Goal: Task Accomplishment & Management: Manage account settings

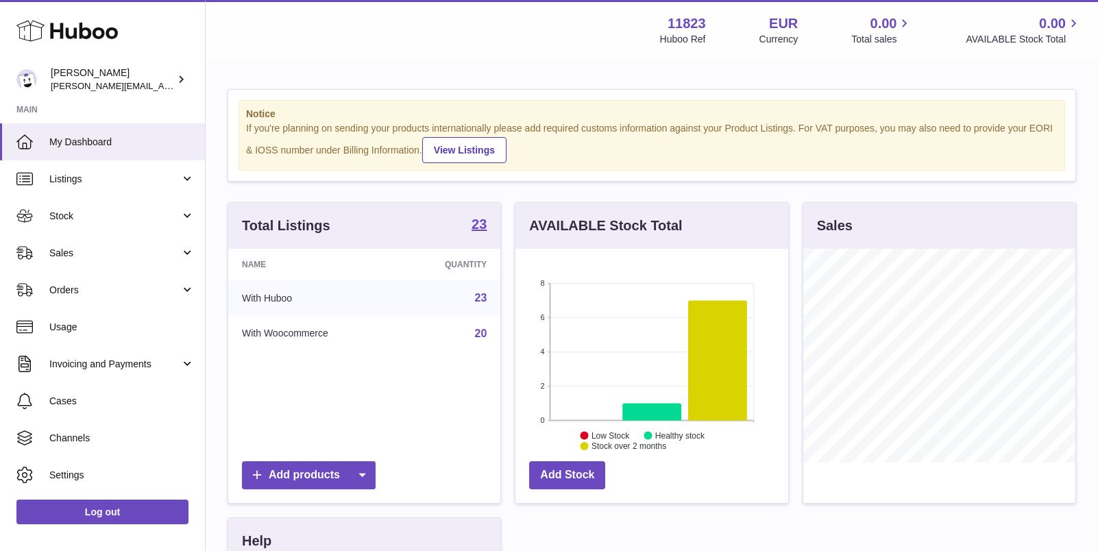
scroll to position [214, 272]
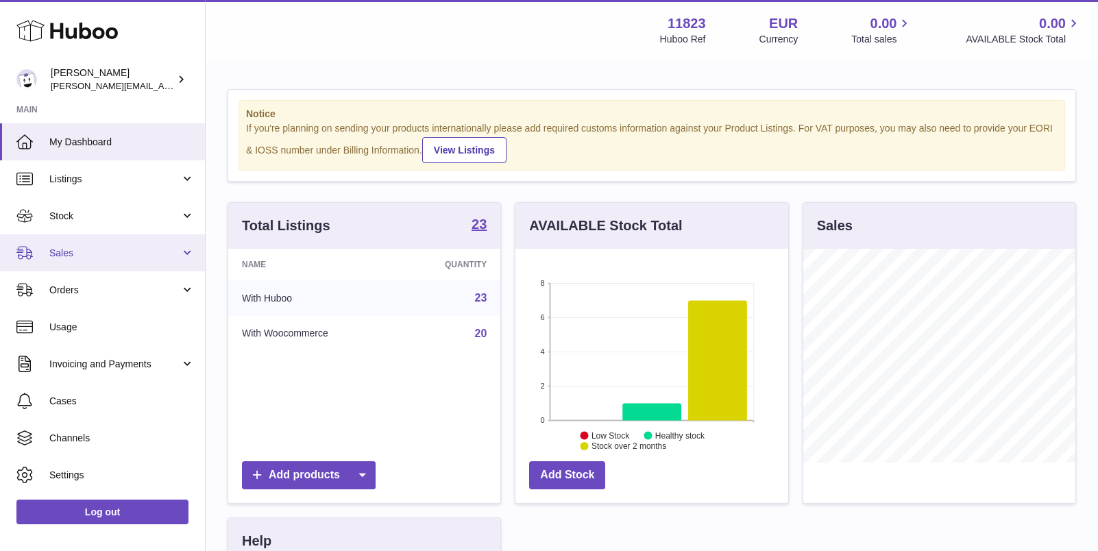
click at [84, 254] on span "Sales" at bounding box center [114, 253] width 131 height 13
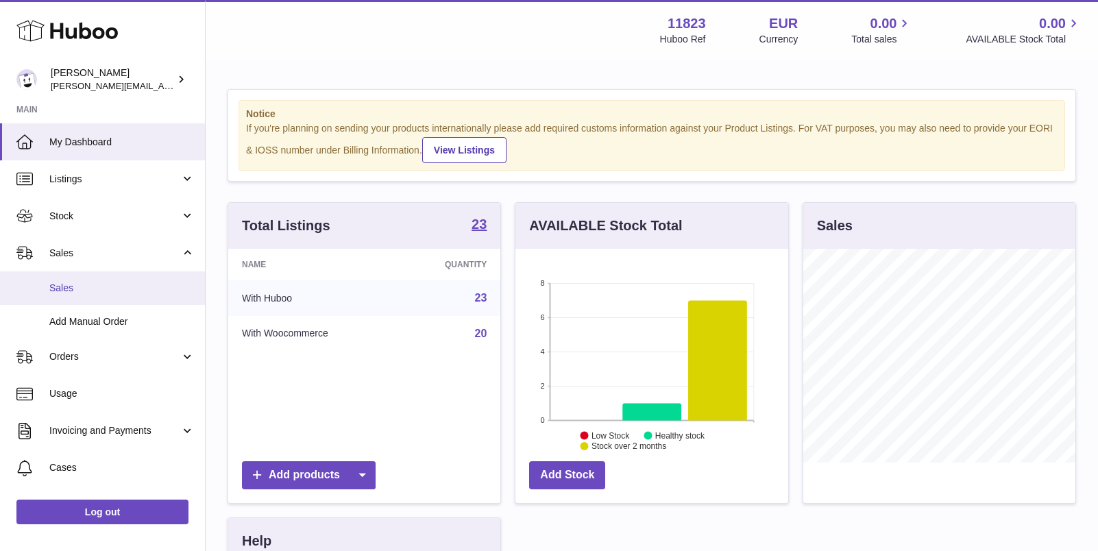
click at [86, 285] on span "Sales" at bounding box center [121, 288] width 145 height 13
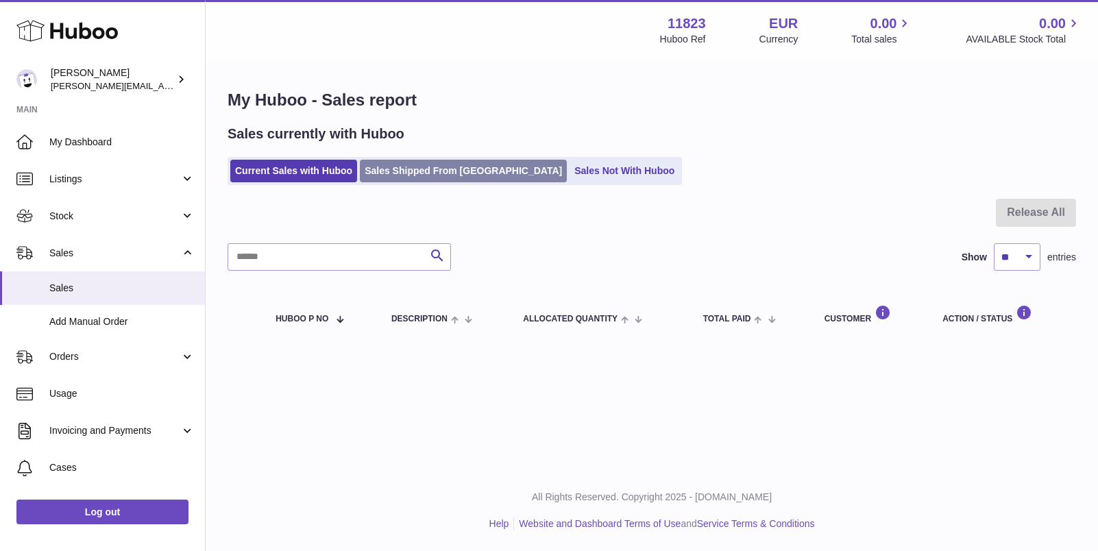
click at [443, 162] on link "Sales Shipped From [GEOGRAPHIC_DATA]" at bounding box center [463, 171] width 207 height 23
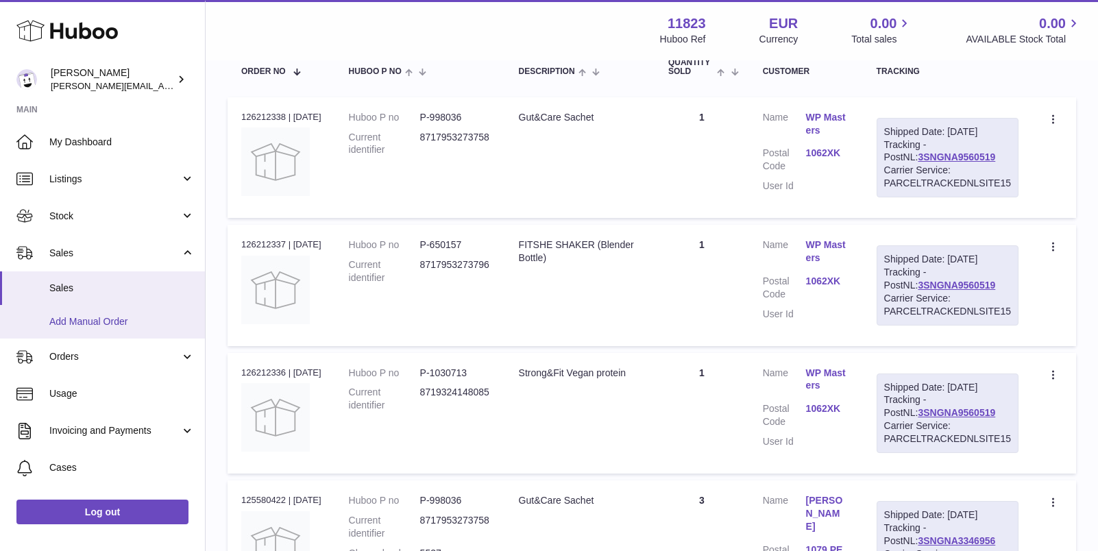
click at [121, 310] on link "Add Manual Order" at bounding box center [102, 322] width 205 height 34
click at [272, 113] on div "Order no 126212338 | 9th Oct" at bounding box center [281, 117] width 80 height 12
copy div "126212338"
click at [459, 134] on dd "8717953273758" at bounding box center [455, 144] width 71 height 26
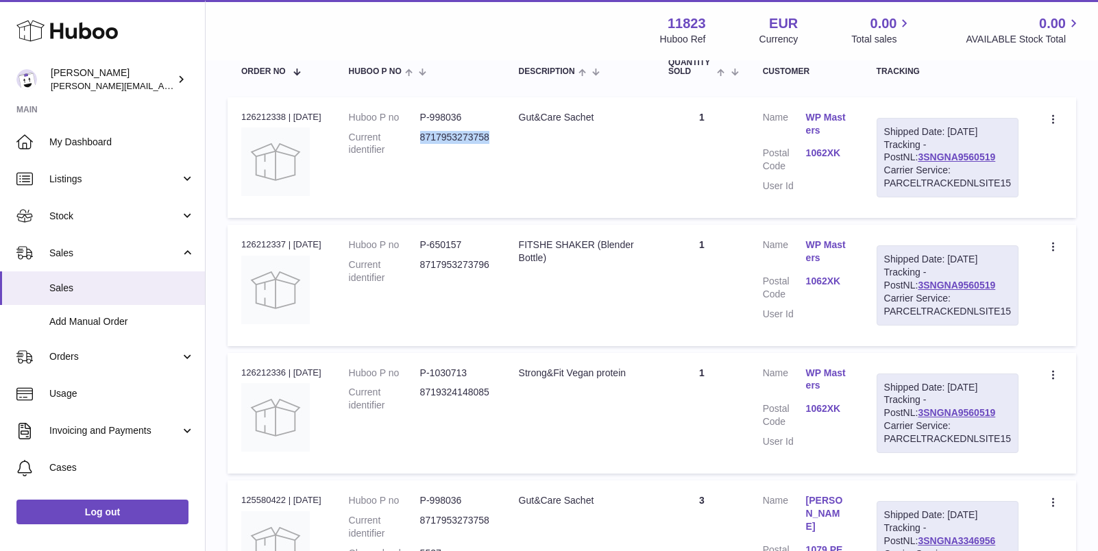
click at [459, 134] on dd "8717953273758" at bounding box center [455, 144] width 71 height 26
copy dd "8717953273758"
click at [488, 269] on dl "Huboo P no P-650157 Current identifier 8717953273796" at bounding box center [420, 265] width 143 height 53
copy dd "8717953273796"
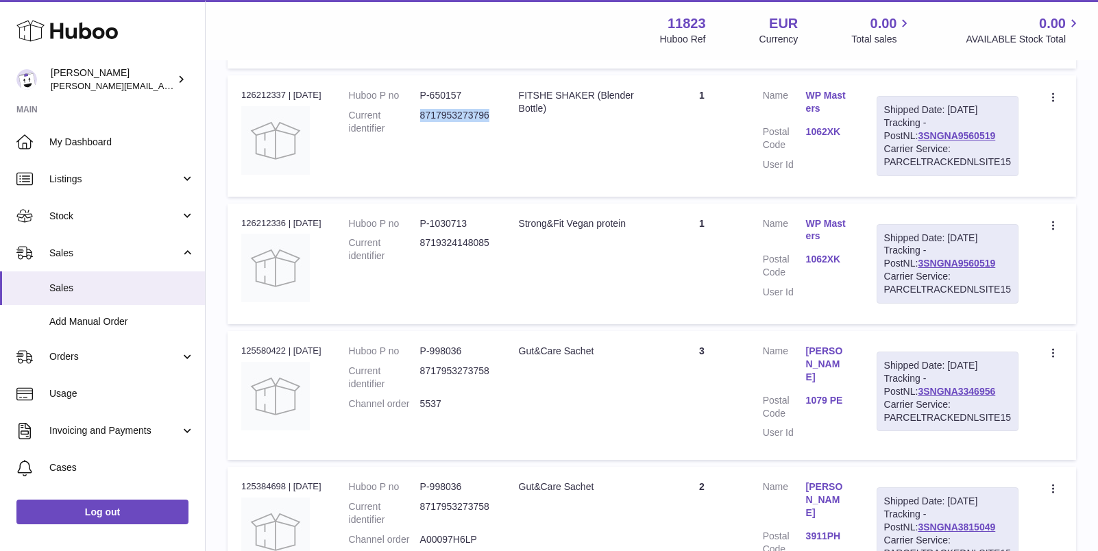
scroll to position [422, 0]
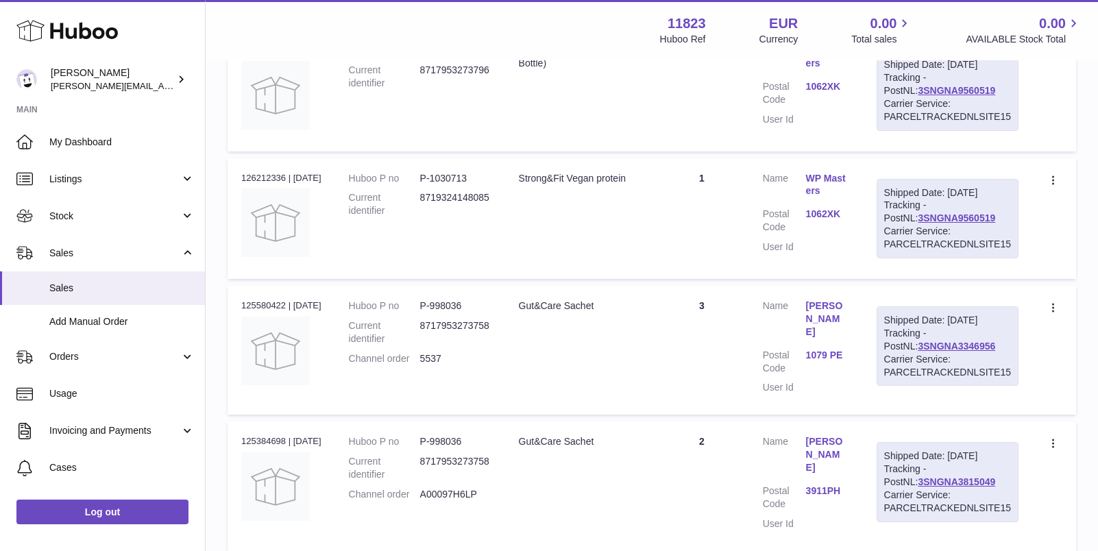
click at [478, 217] on dd "8719324148085" at bounding box center [455, 204] width 71 height 26
copy dd "8719324148085"
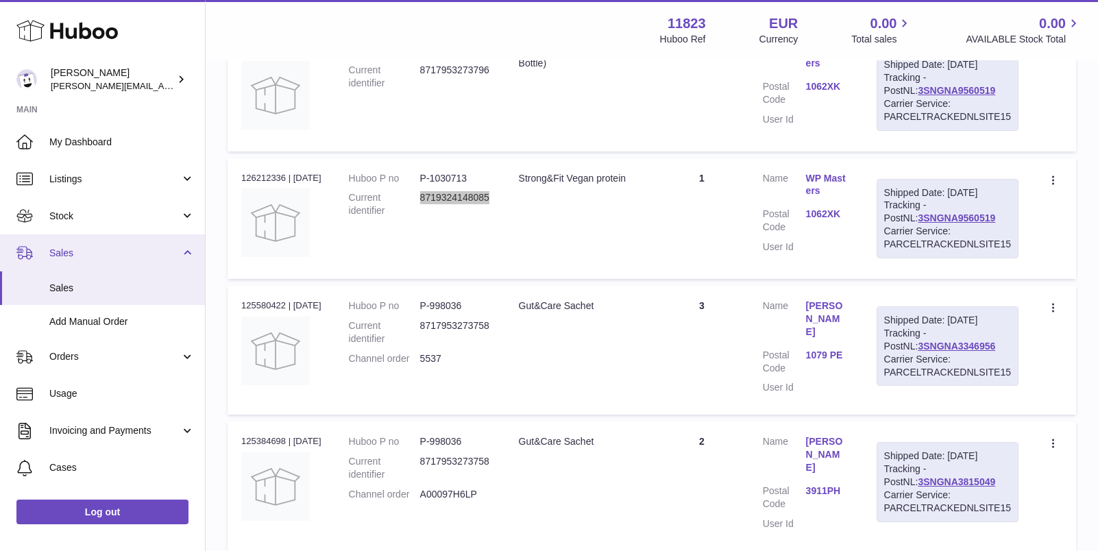
click at [73, 252] on span "Sales" at bounding box center [114, 253] width 131 height 13
click at [73, 293] on ul "My Dashboard Listings Not with Huboo Listings with Huboo Bundles Stock Stock St…" at bounding box center [102, 360] width 205 height 475
click at [75, 339] on link "Orders" at bounding box center [102, 357] width 205 height 37
click at [75, 259] on link "Sales" at bounding box center [102, 253] width 205 height 37
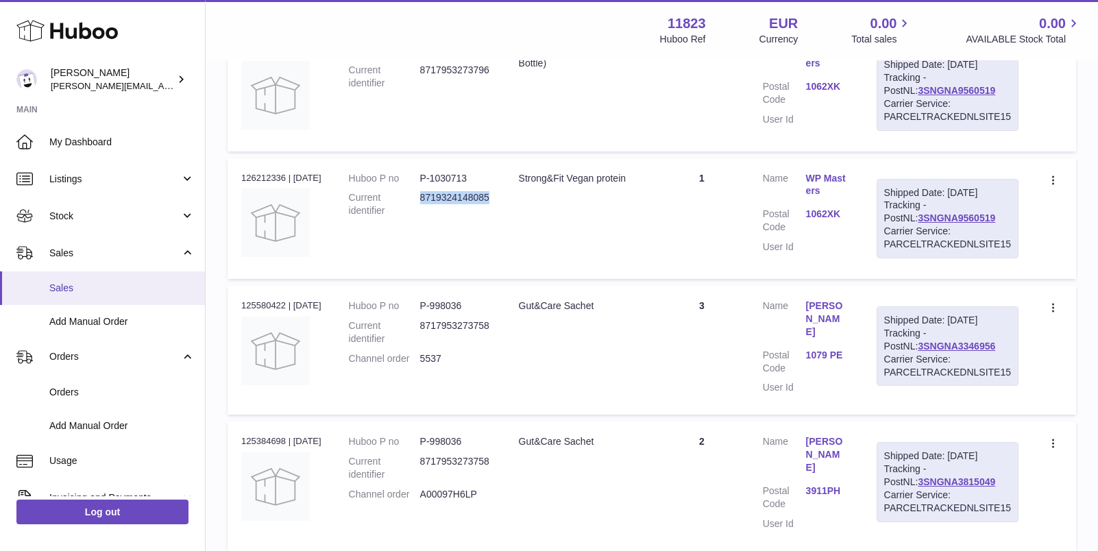
click at [69, 297] on link "Sales" at bounding box center [102, 289] width 205 height 34
click at [64, 289] on span "Sales" at bounding box center [121, 288] width 145 height 13
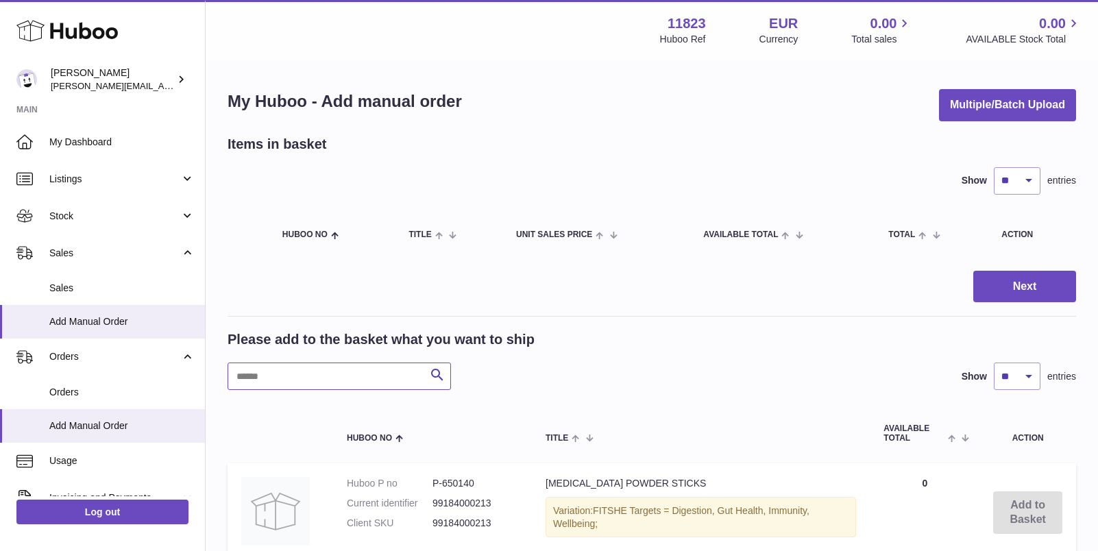
click at [336, 383] on input "text" at bounding box center [340, 376] width 224 height 27
paste input "*********"
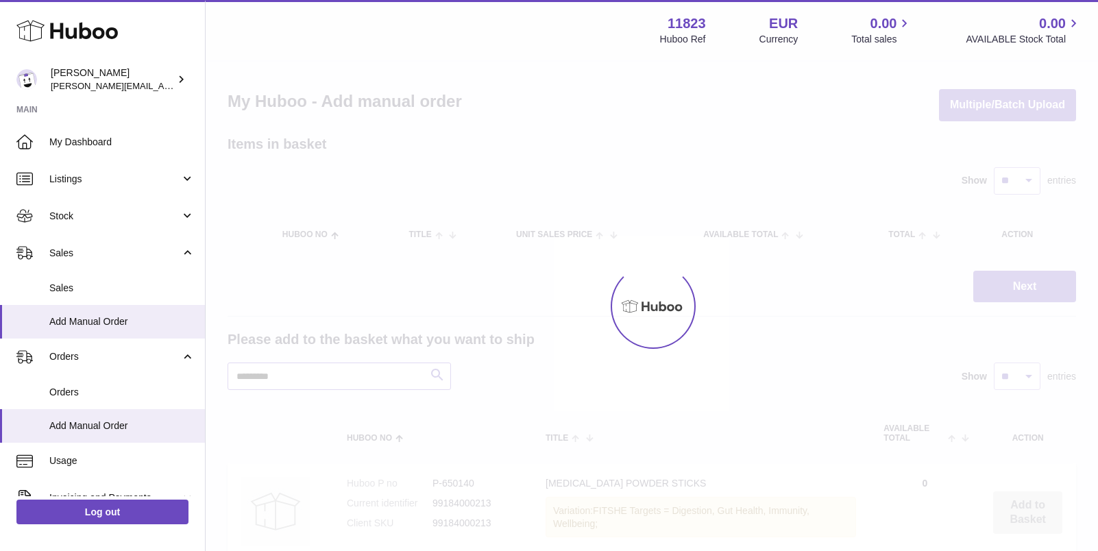
scroll to position [45, 0]
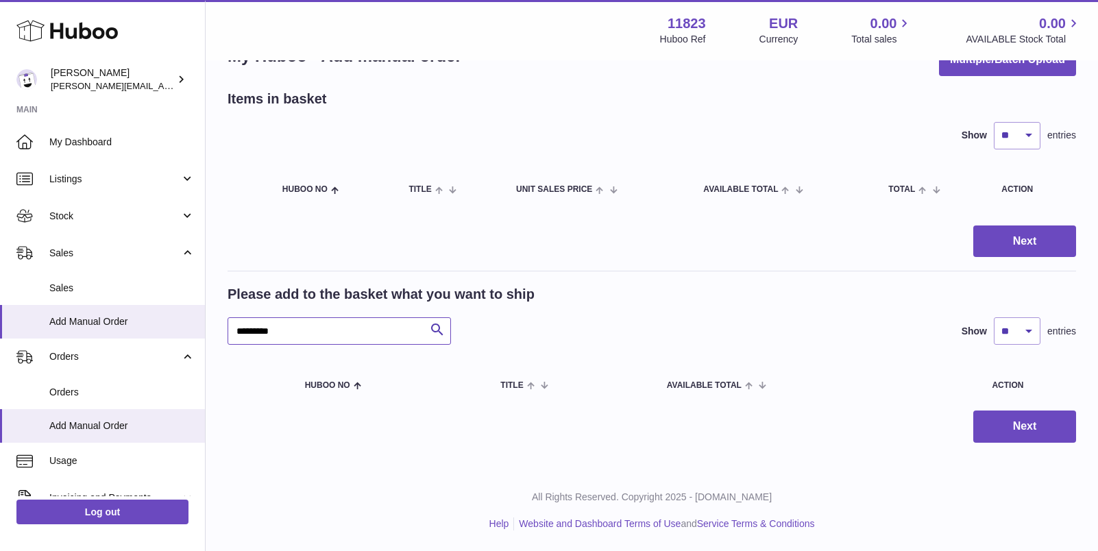
paste input "****"
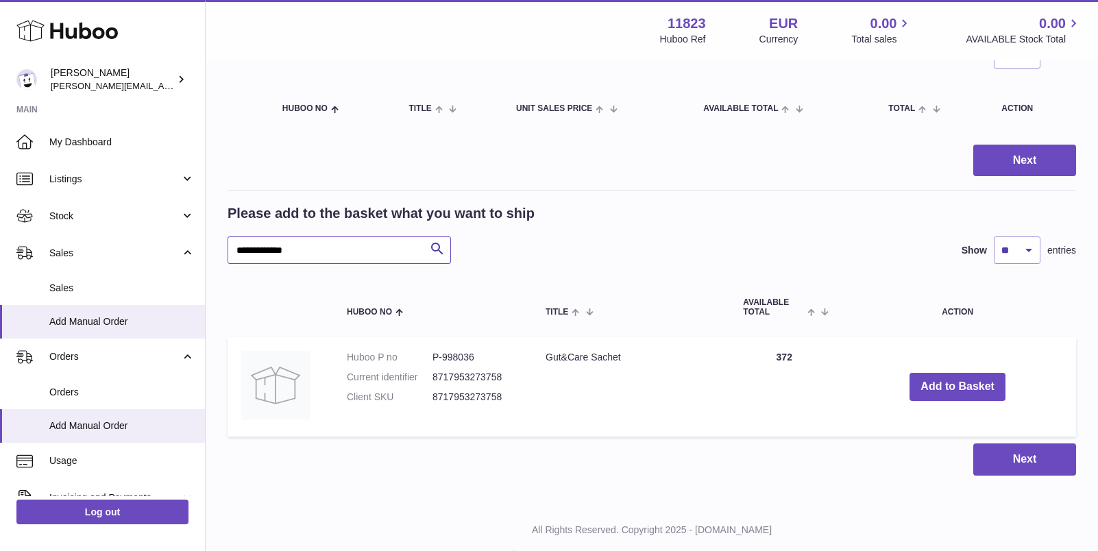
scroll to position [158, 0]
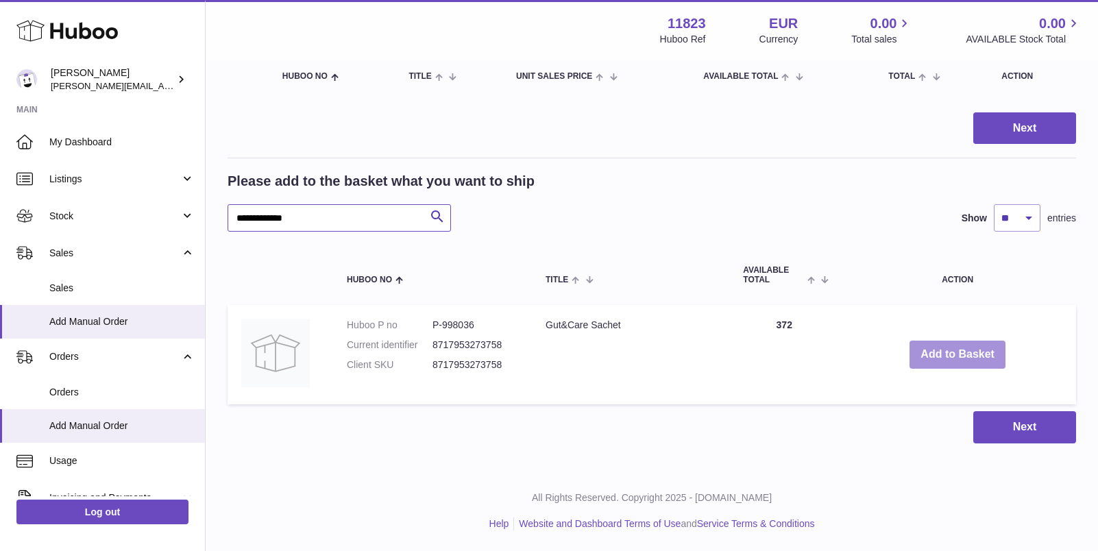
type input "**********"
click at [958, 350] on button "Add to Basket" at bounding box center [958, 355] width 96 height 28
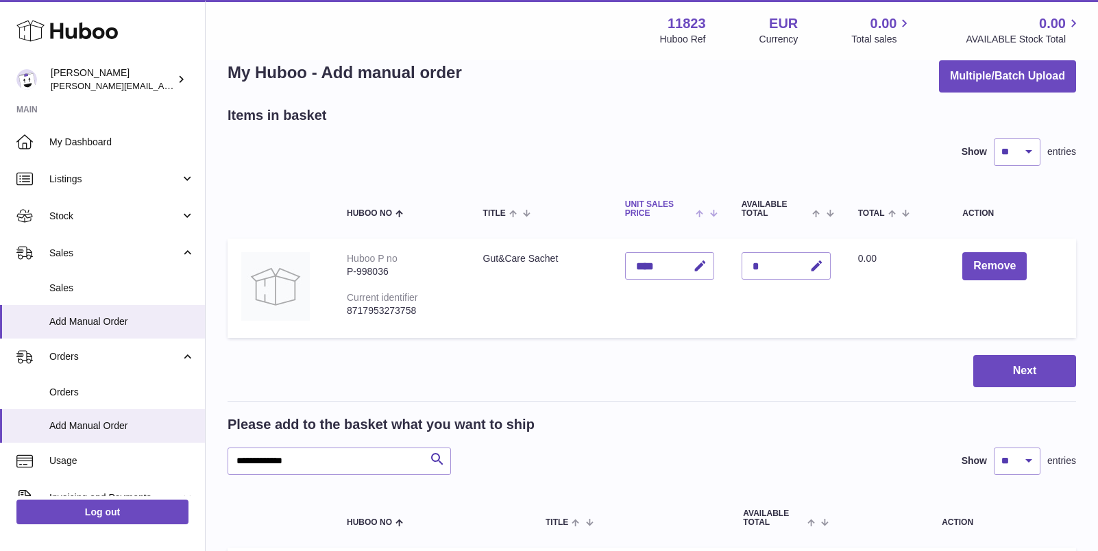
scroll to position [7, 0]
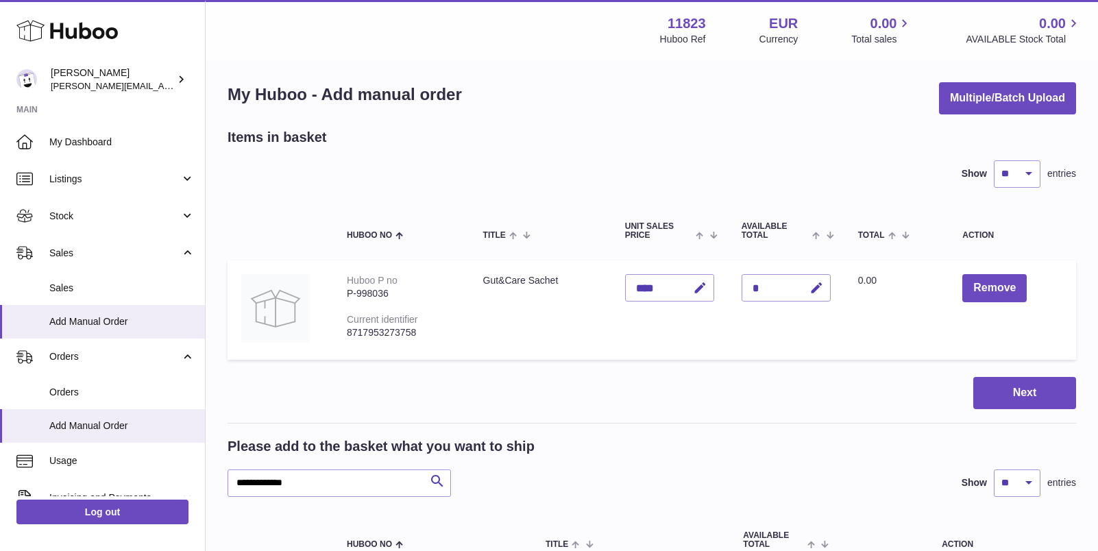
click at [771, 287] on div "*" at bounding box center [786, 287] width 89 height 27
click at [815, 292] on button "button" at bounding box center [815, 288] width 32 height 28
click at [795, 288] on icon "button" at bounding box center [789, 288] width 12 height 12
click at [773, 287] on div "*" at bounding box center [786, 287] width 89 height 27
click at [822, 291] on icon "button" at bounding box center [817, 288] width 14 height 14
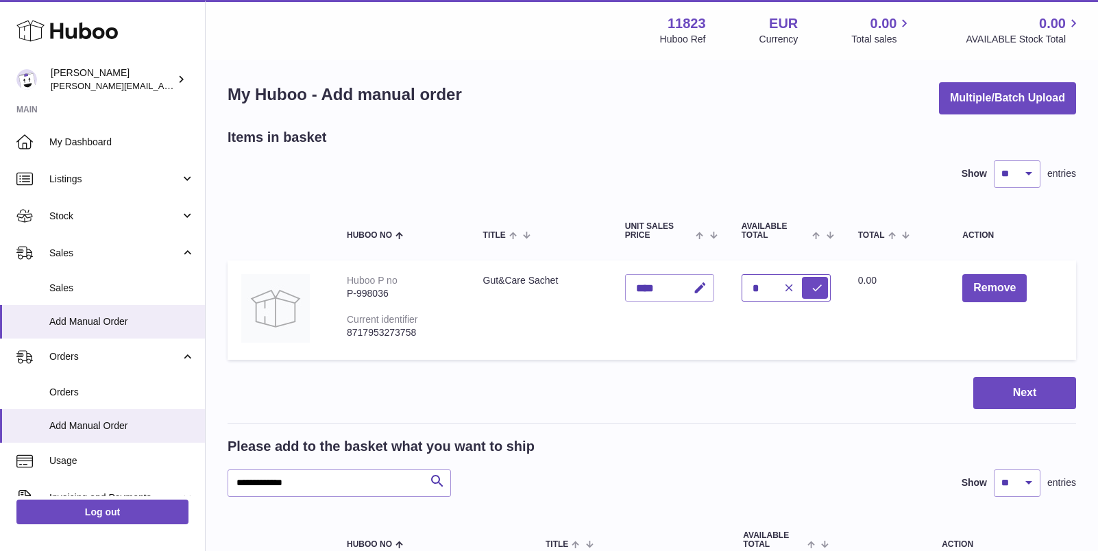
drag, startPoint x: 773, startPoint y: 288, endPoint x: 734, endPoint y: 288, distance: 39.8
click at [734, 288] on tr "Huboo P no P-998036 Current identifier 8717953273758 Gut&Care Sachet Unit Sales…" at bounding box center [652, 310] width 849 height 99
type input "*"
click at [730, 362] on table "Huboo no Title Unit Sales Price AVAILABLE Total Total Action Huboo P no P-99803…" at bounding box center [652, 284] width 849 height 165
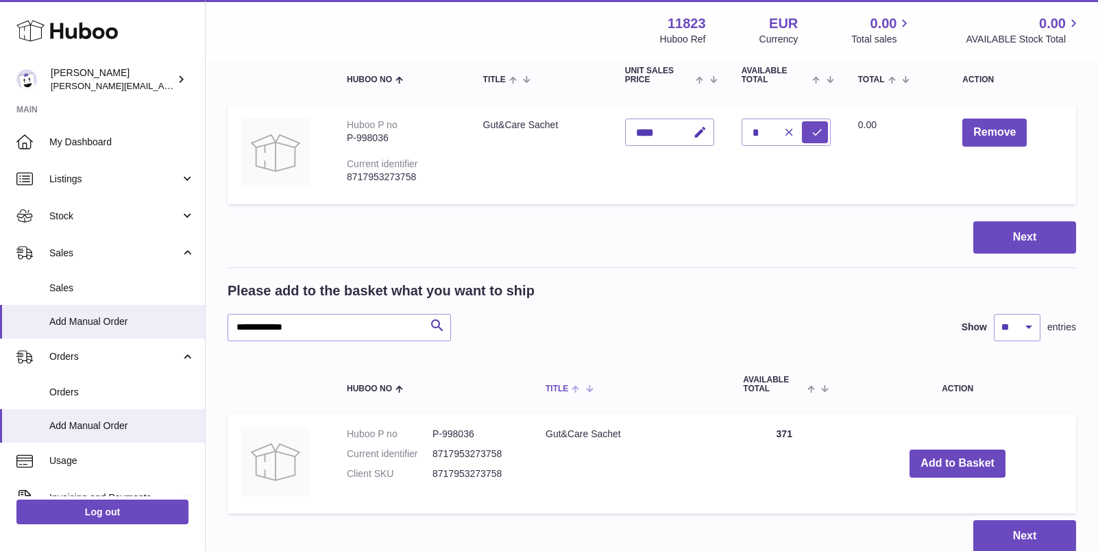
scroll to position [171, 0]
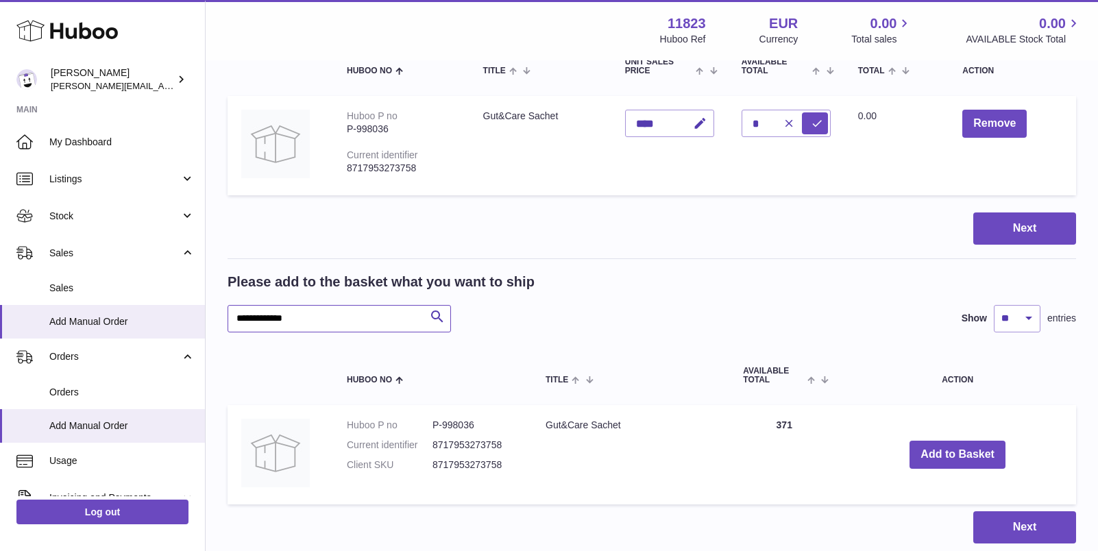
click at [333, 325] on input "**********" at bounding box center [340, 318] width 224 height 27
paste input "text"
type input "**********"
click at [595, 293] on div "**********" at bounding box center [652, 303] width 849 height 60
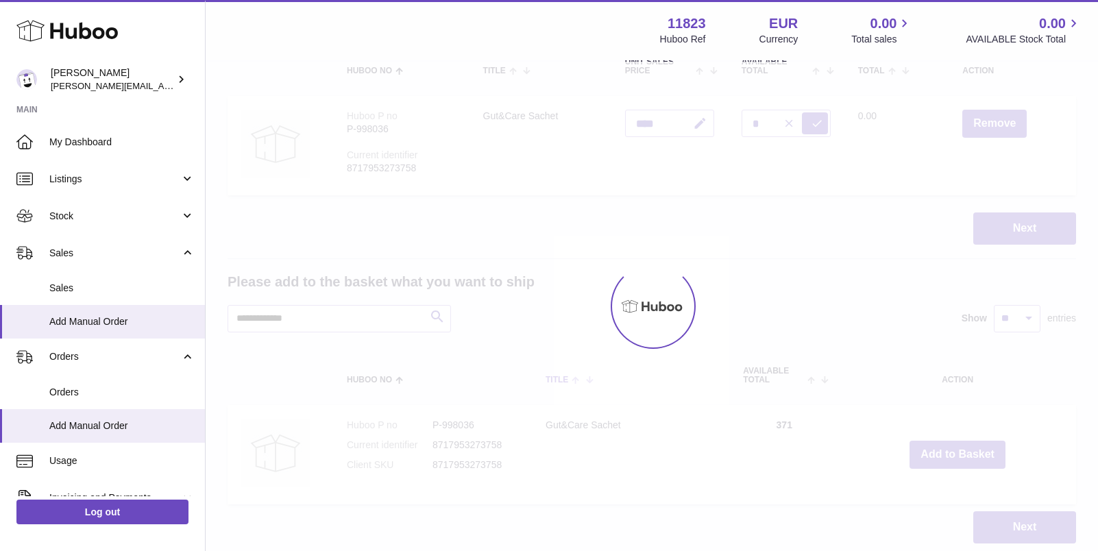
type input "*"
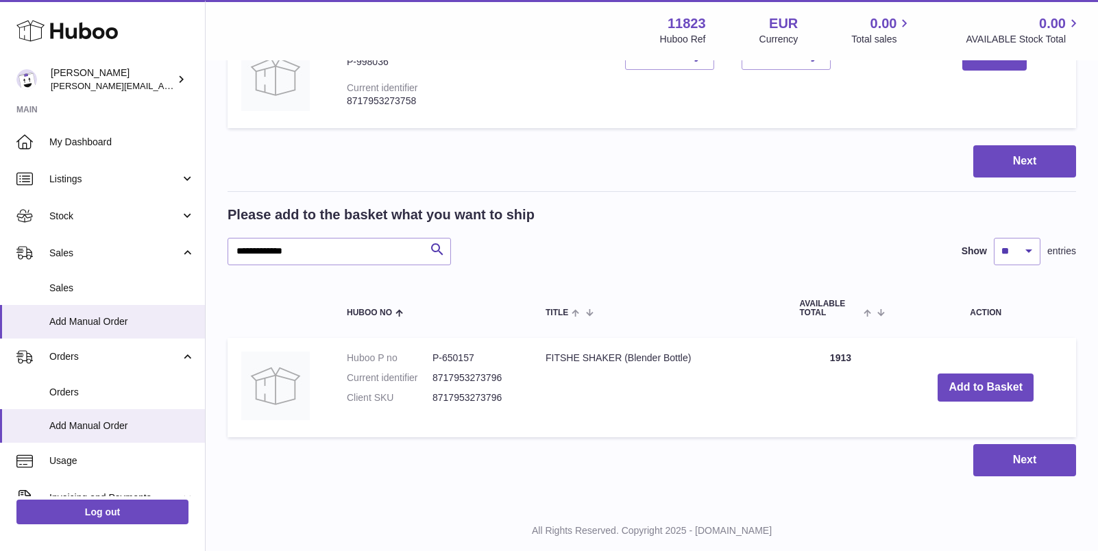
scroll to position [265, 0]
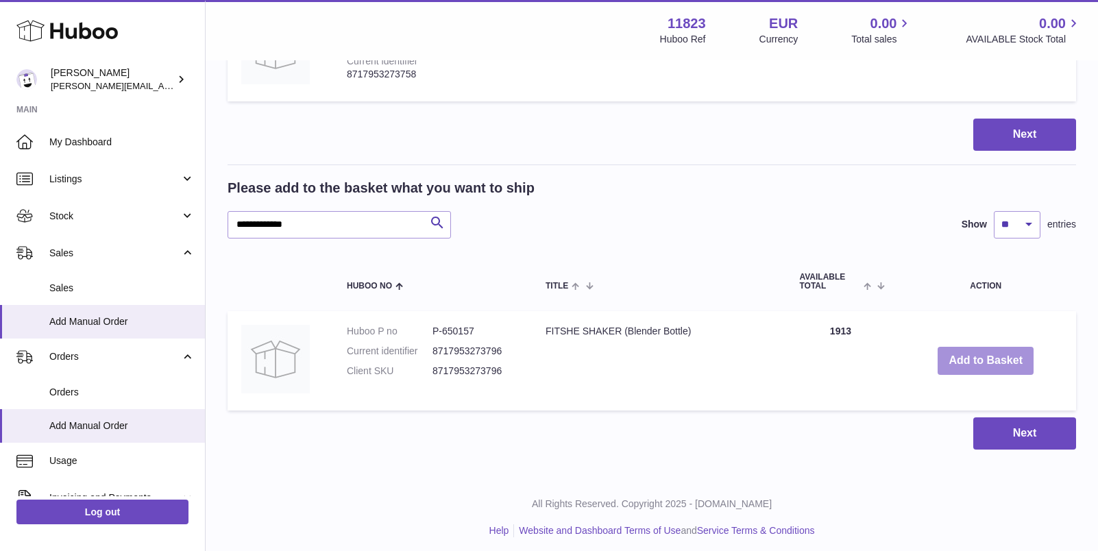
click at [960, 365] on button "Add to Basket" at bounding box center [986, 361] width 96 height 28
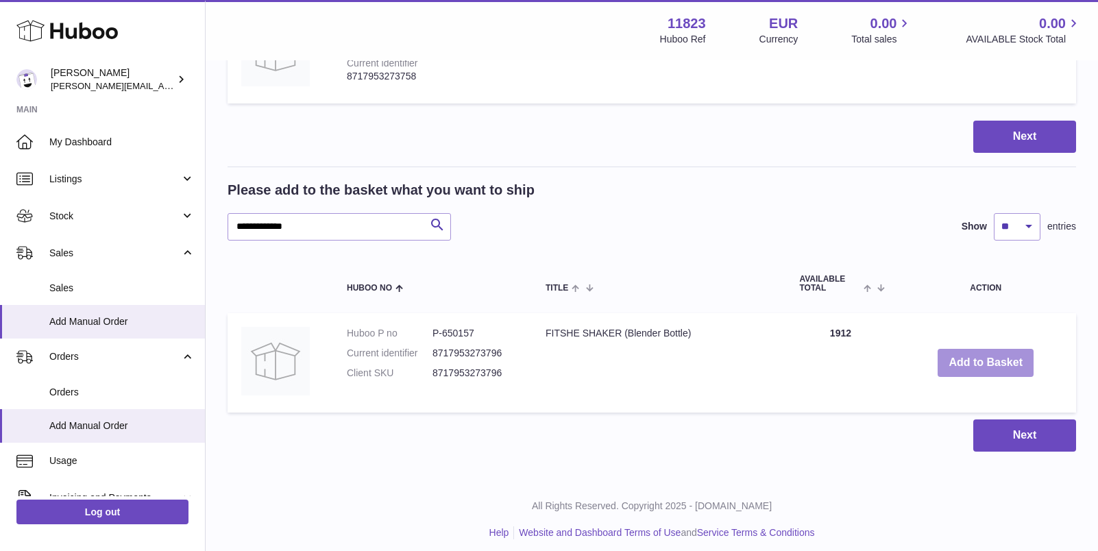
scroll to position [378, 0]
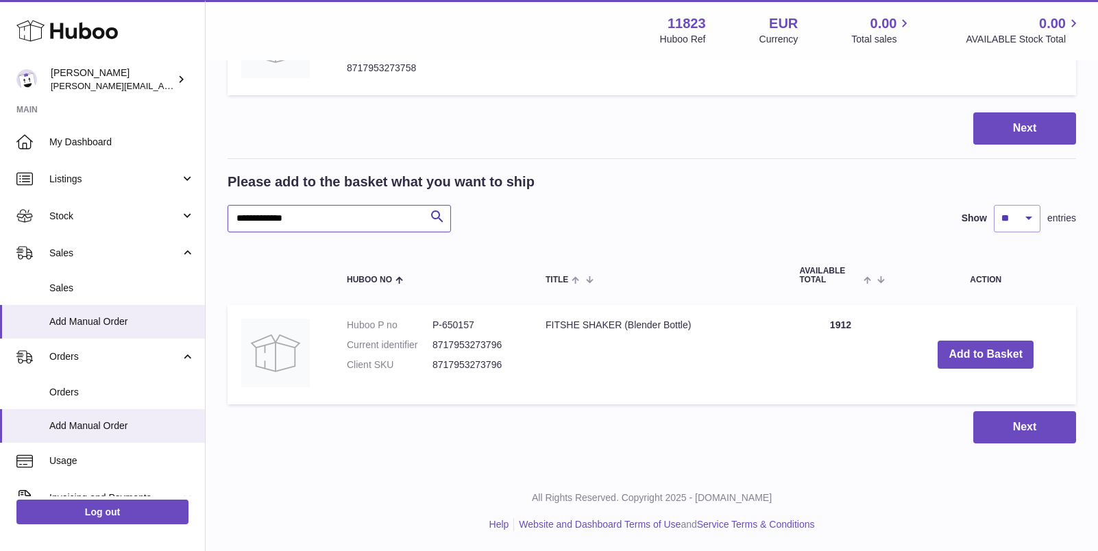
click at [359, 226] on input "**********" at bounding box center [340, 218] width 224 height 27
paste input "text"
type input "**********"
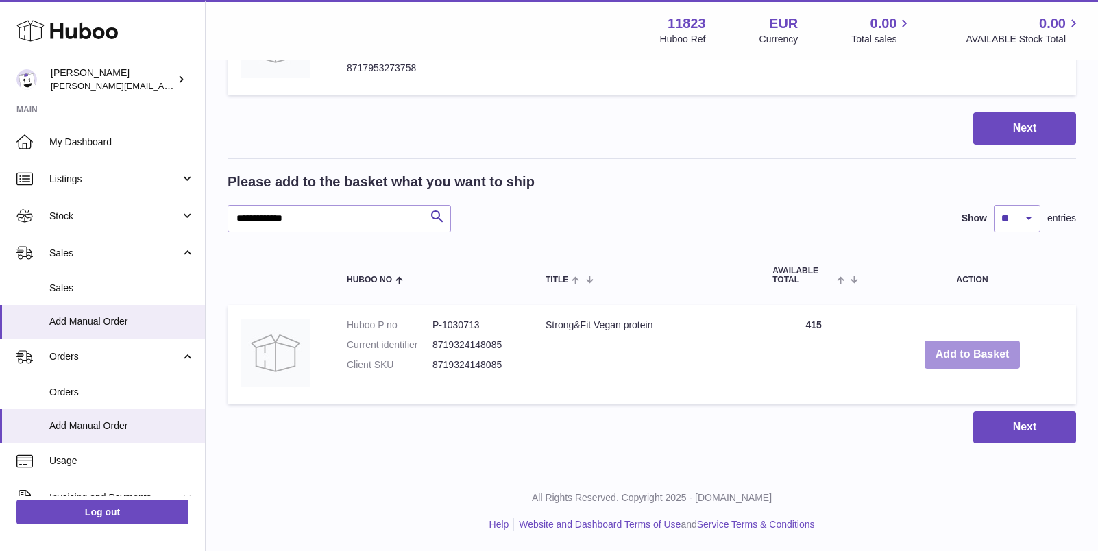
click at [968, 352] on button "Add to Basket" at bounding box center [973, 355] width 96 height 28
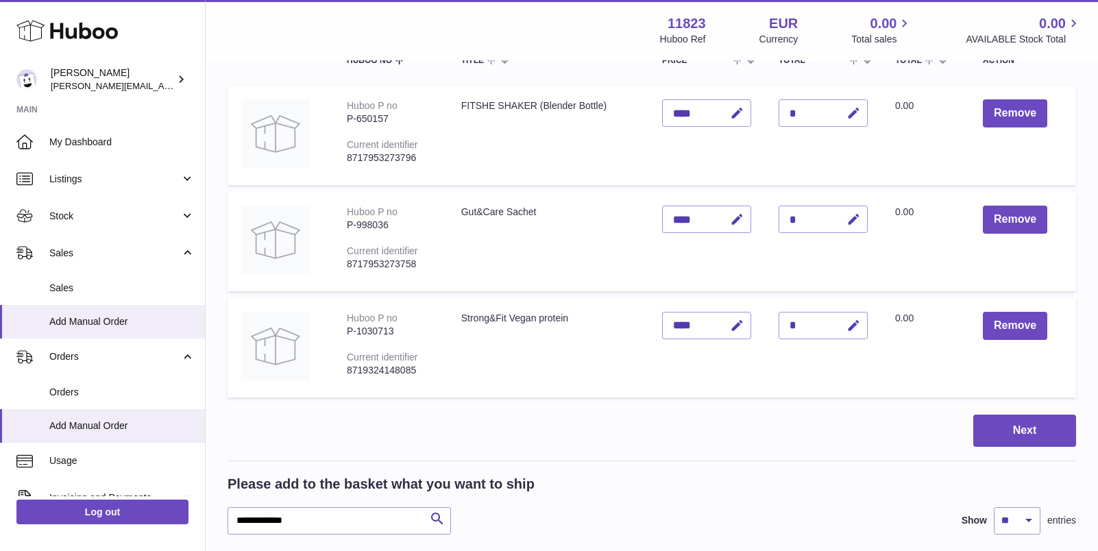
scroll to position [59, 0]
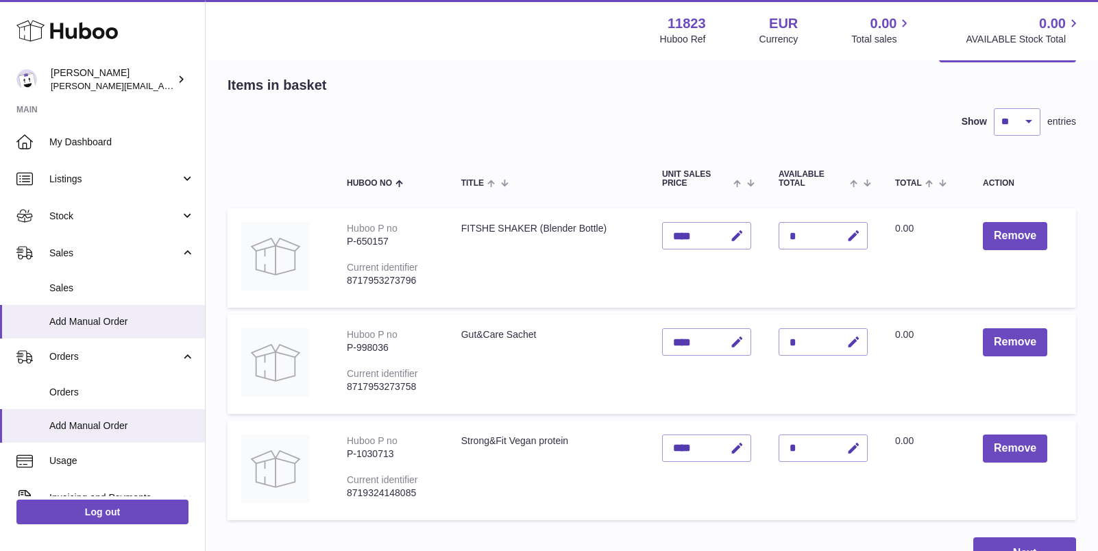
click at [809, 234] on div "*" at bounding box center [823, 235] width 89 height 27
click at [845, 232] on button "button" at bounding box center [852, 236] width 32 height 28
drag, startPoint x: 798, startPoint y: 233, endPoint x: 778, endPoint y: 233, distance: 19.9
click at [779, 233] on td "Quantity *" at bounding box center [823, 257] width 117 height 99
type input "*"
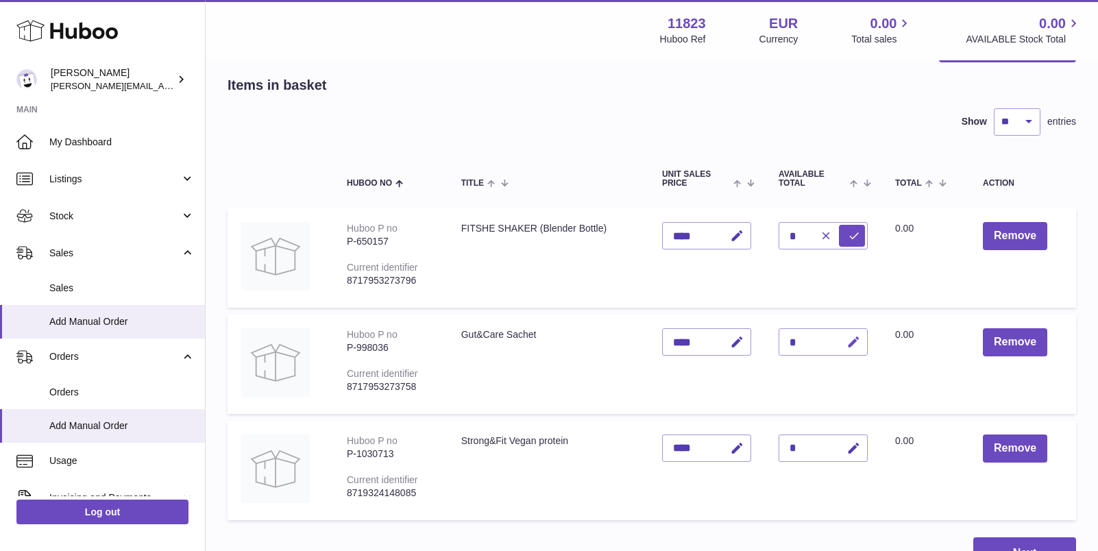
click at [851, 341] on icon "button" at bounding box center [854, 342] width 14 height 14
drag, startPoint x: 802, startPoint y: 339, endPoint x: 779, endPoint y: 339, distance: 23.3
click at [780, 339] on td "Quantity *" at bounding box center [823, 364] width 117 height 99
type input "*"
click at [856, 451] on icon "button" at bounding box center [854, 449] width 14 height 14
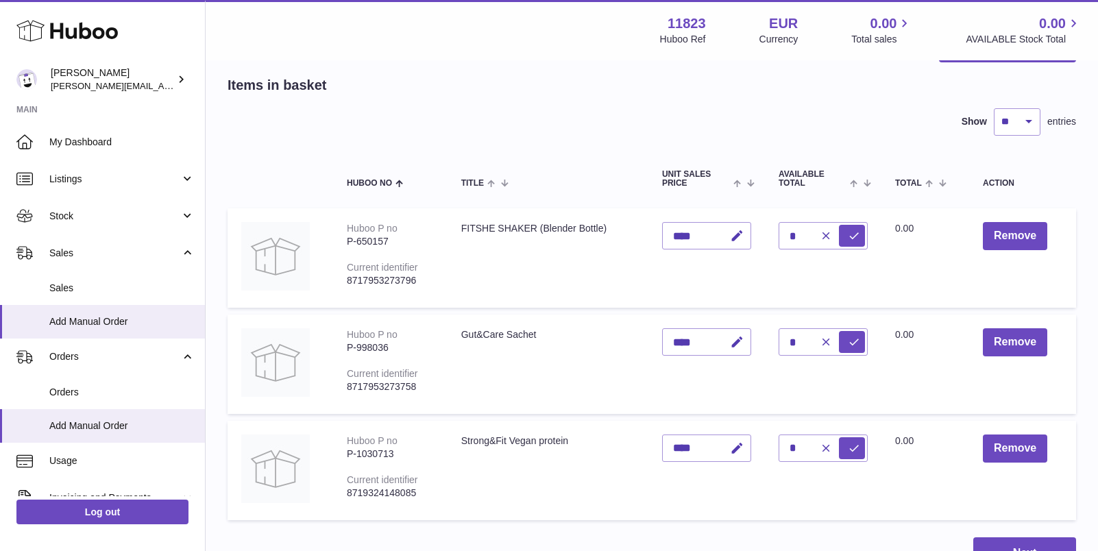
drag, startPoint x: 813, startPoint y: 451, endPoint x: 786, endPoint y: 447, distance: 26.3
click at [786, 448] on div "*" at bounding box center [823, 448] width 89 height 27
drag, startPoint x: 803, startPoint y: 447, endPoint x: 773, endPoint y: 447, distance: 29.5
click at [776, 447] on td "Quantity *" at bounding box center [823, 470] width 117 height 99
type input "*"
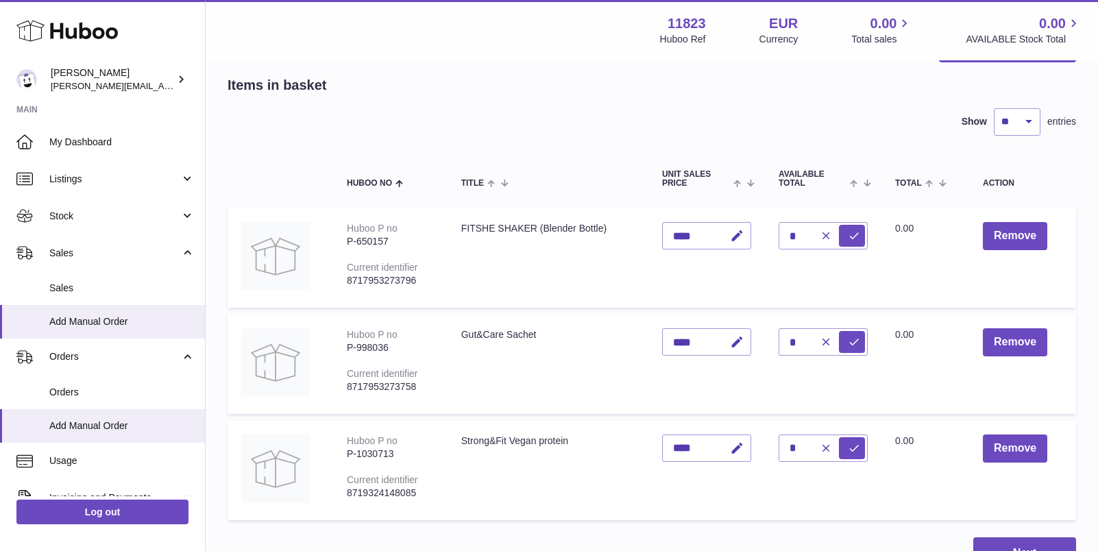
click at [782, 494] on td "Quantity *" at bounding box center [823, 470] width 117 height 99
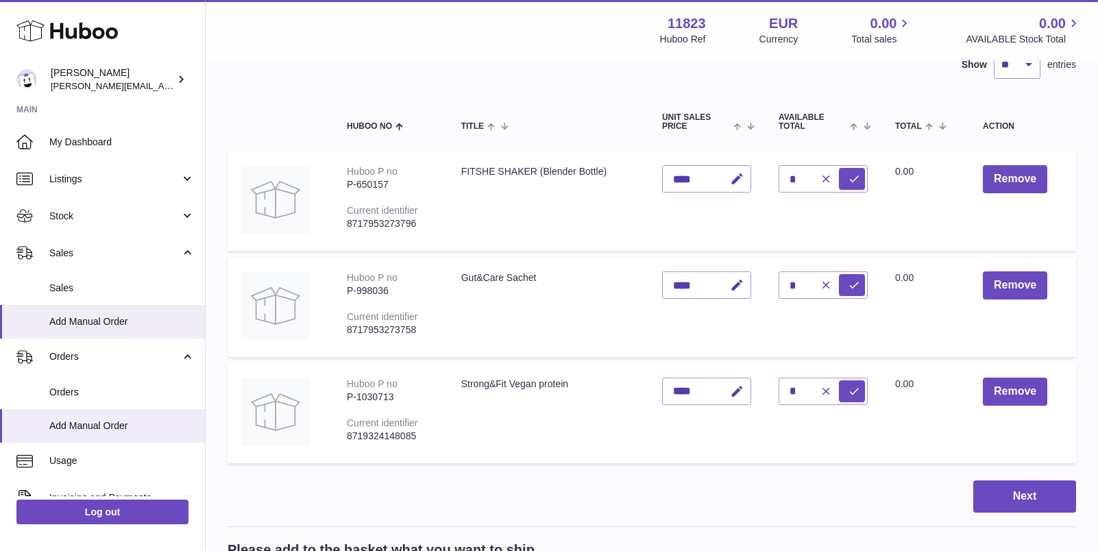
scroll to position [137, 0]
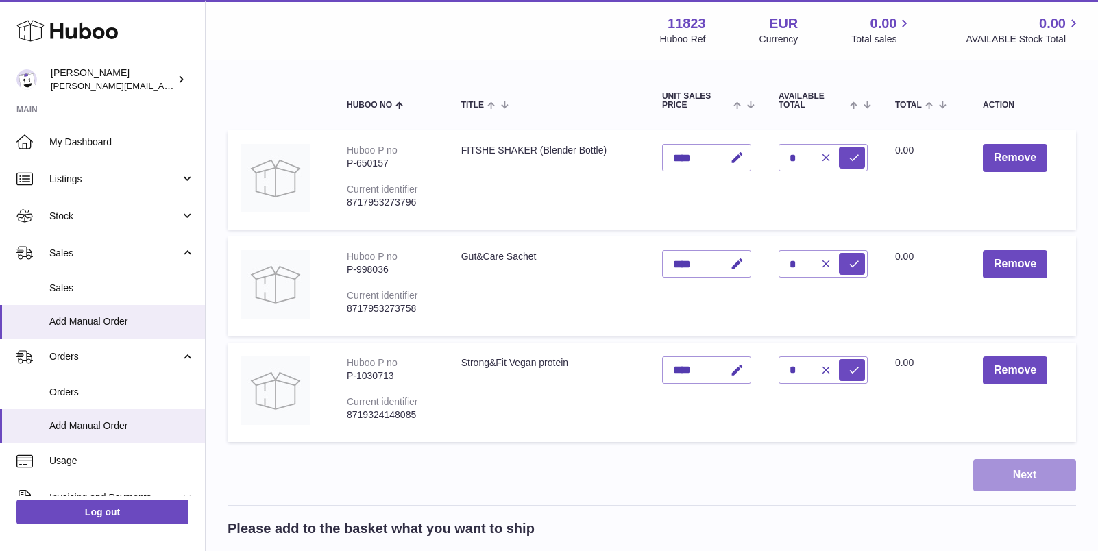
click at [1002, 477] on button "Next" at bounding box center [1025, 475] width 103 height 32
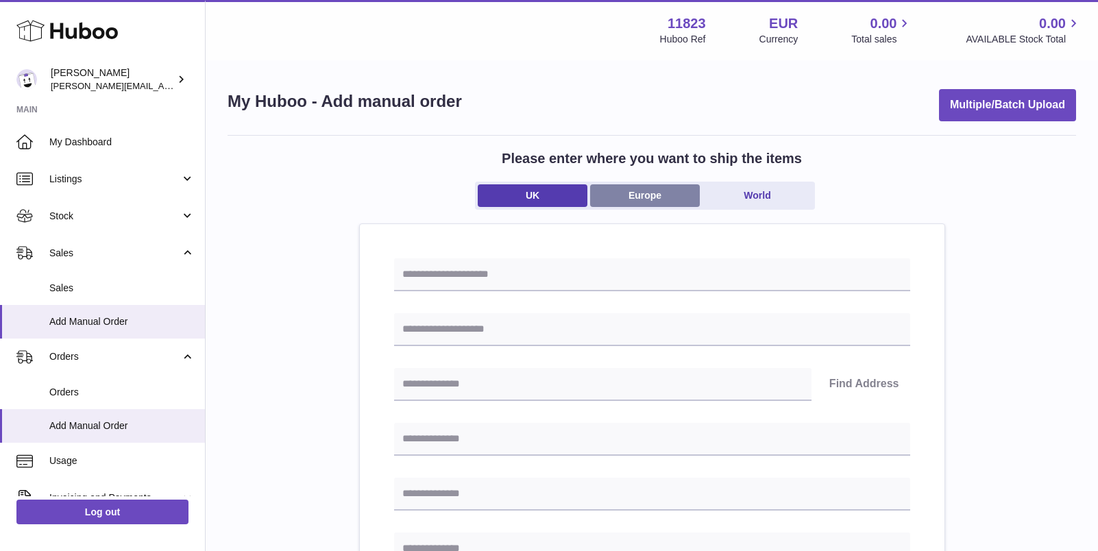
click at [625, 199] on link "Europe" at bounding box center [645, 195] width 110 height 23
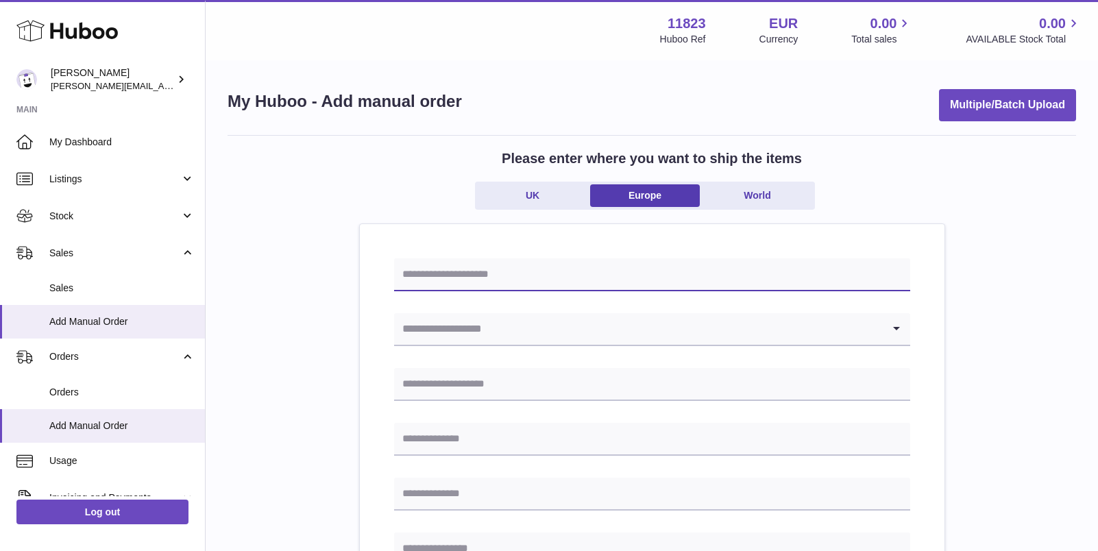
click at [536, 278] on input "text" at bounding box center [652, 275] width 516 height 33
type input "****"
click at [492, 330] on input "Search for option" at bounding box center [638, 329] width 489 height 32
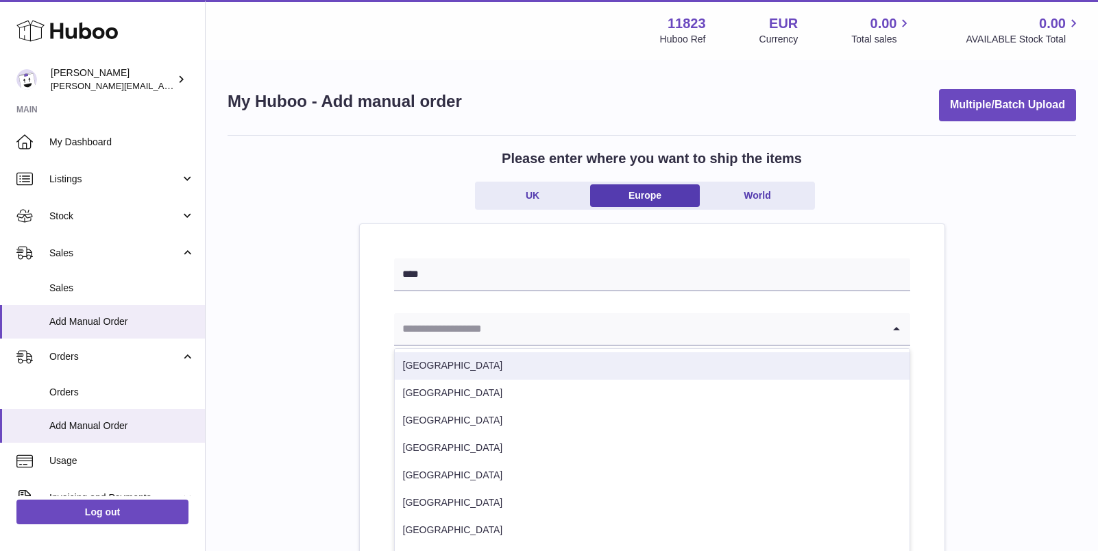
type input "*********"
type input "**********"
type input "*********"
type input "******"
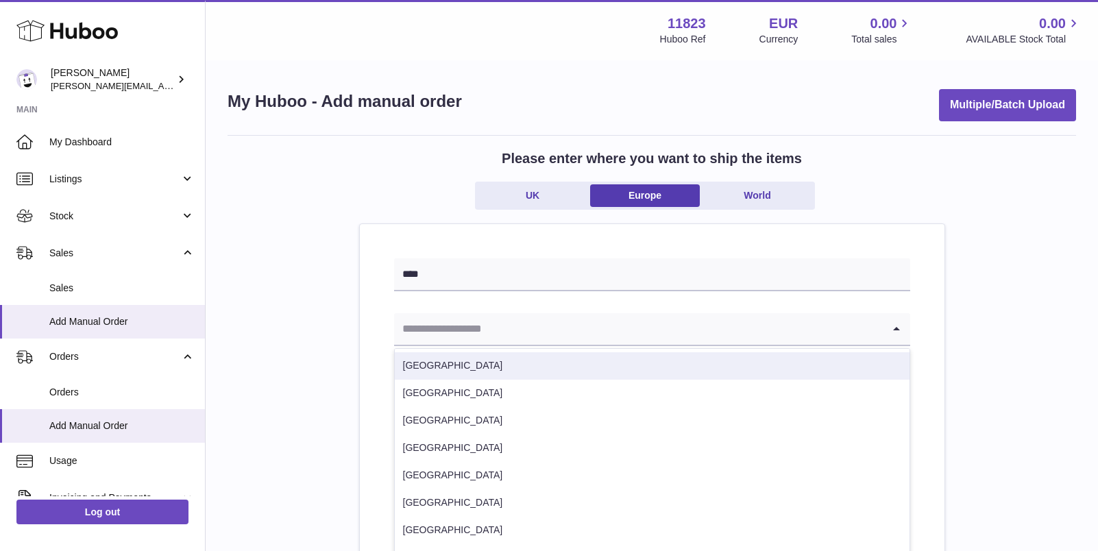
type input "**********"
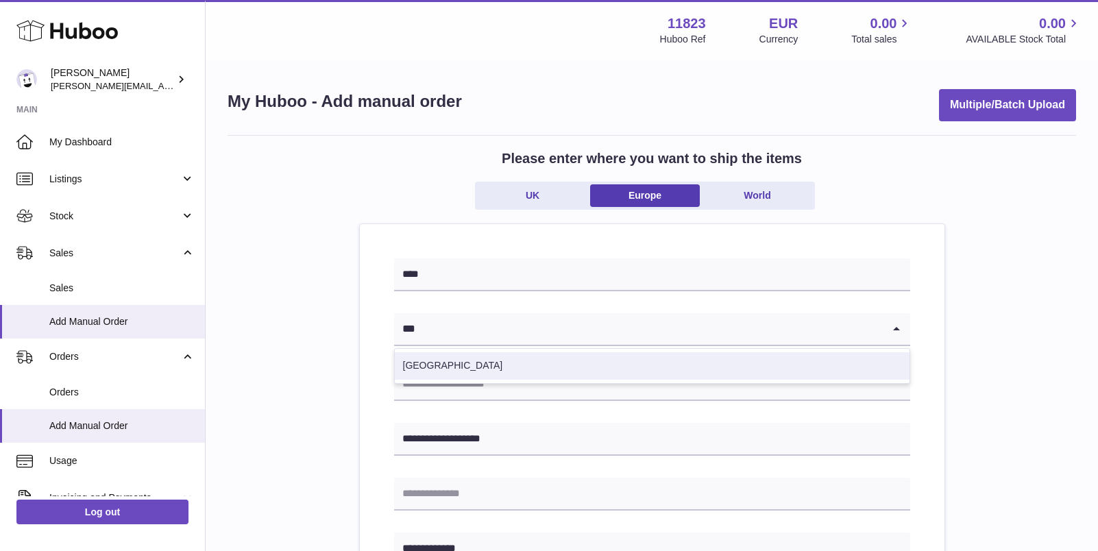
click at [444, 366] on li "[GEOGRAPHIC_DATA]" at bounding box center [652, 365] width 515 height 27
type input "***"
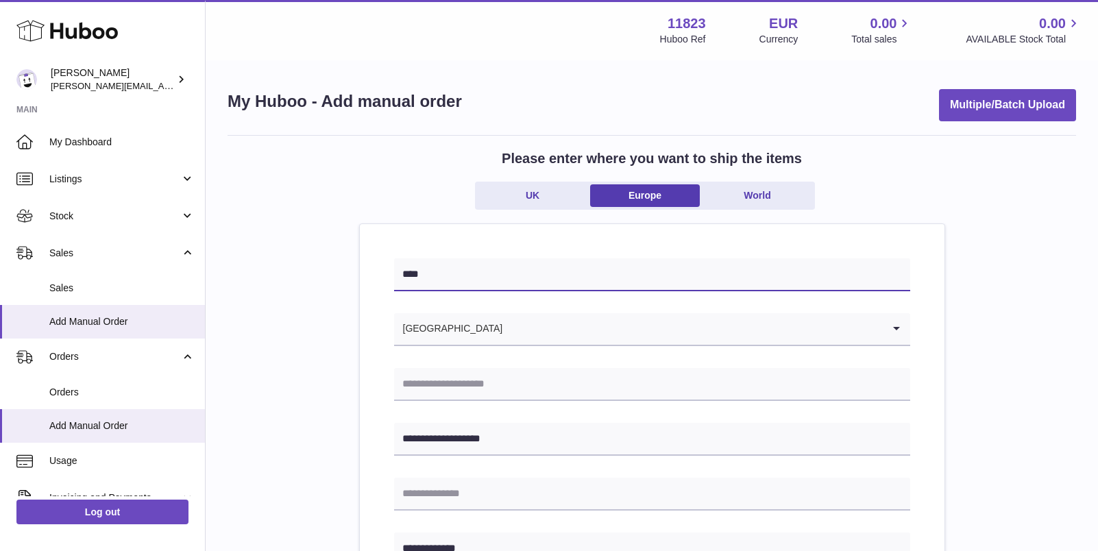
click at [446, 267] on input "****" at bounding box center [652, 275] width 516 height 33
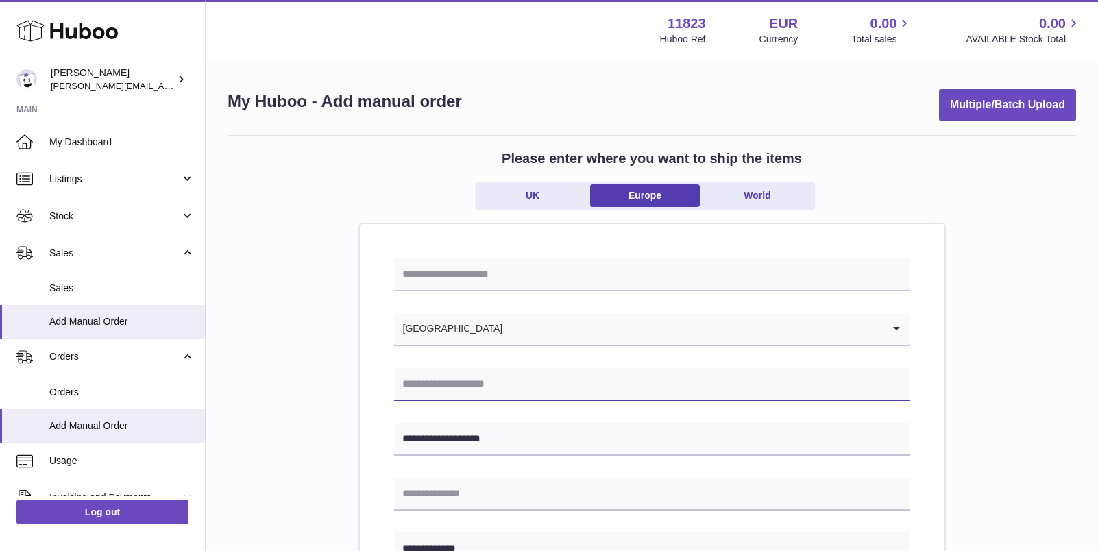
click at [449, 375] on input "text" at bounding box center [652, 384] width 516 height 33
type input "**********"
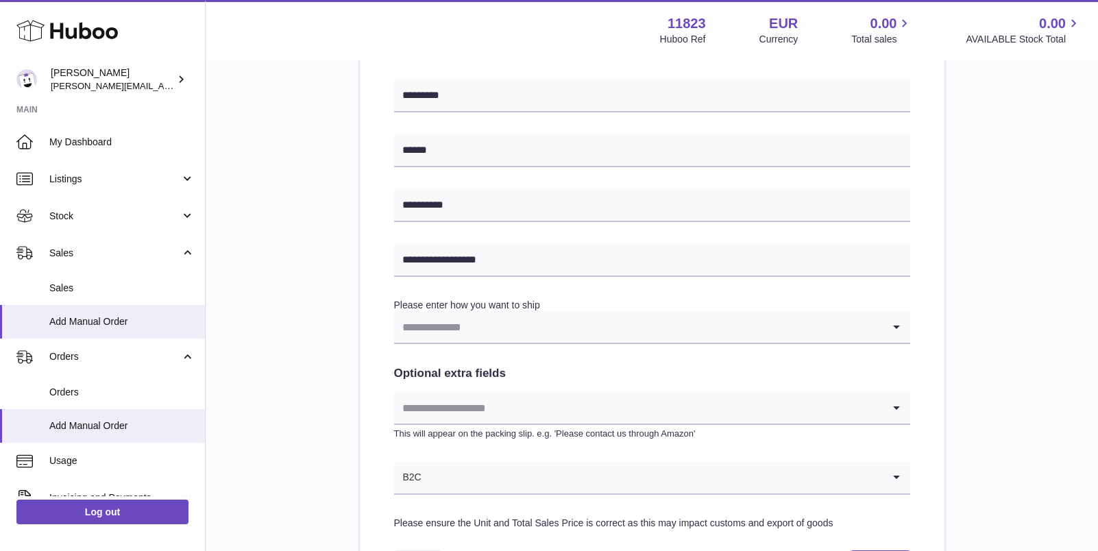
scroll to position [567, 0]
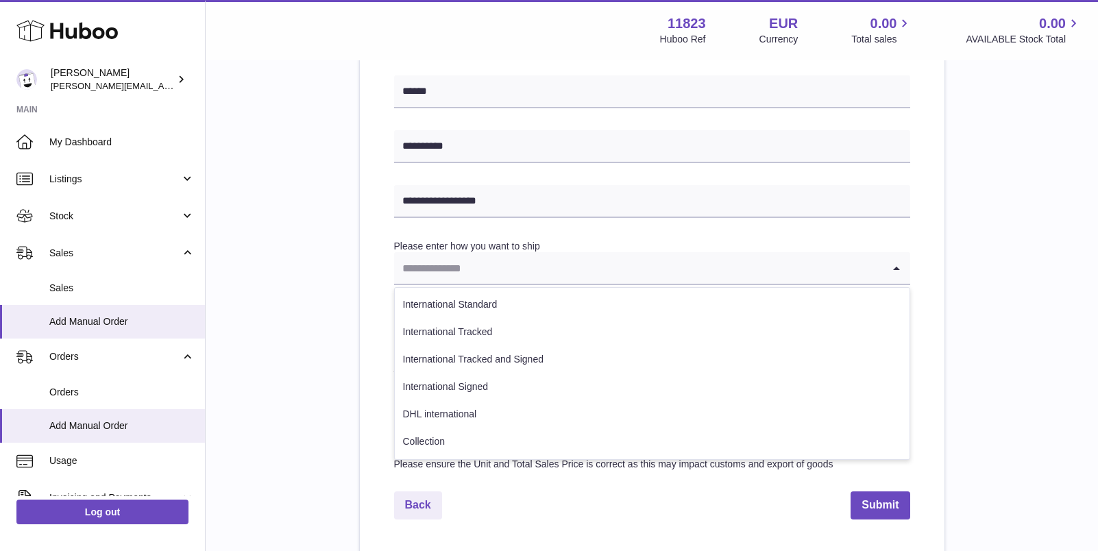
click at [472, 274] on input "Search for option" at bounding box center [638, 268] width 489 height 32
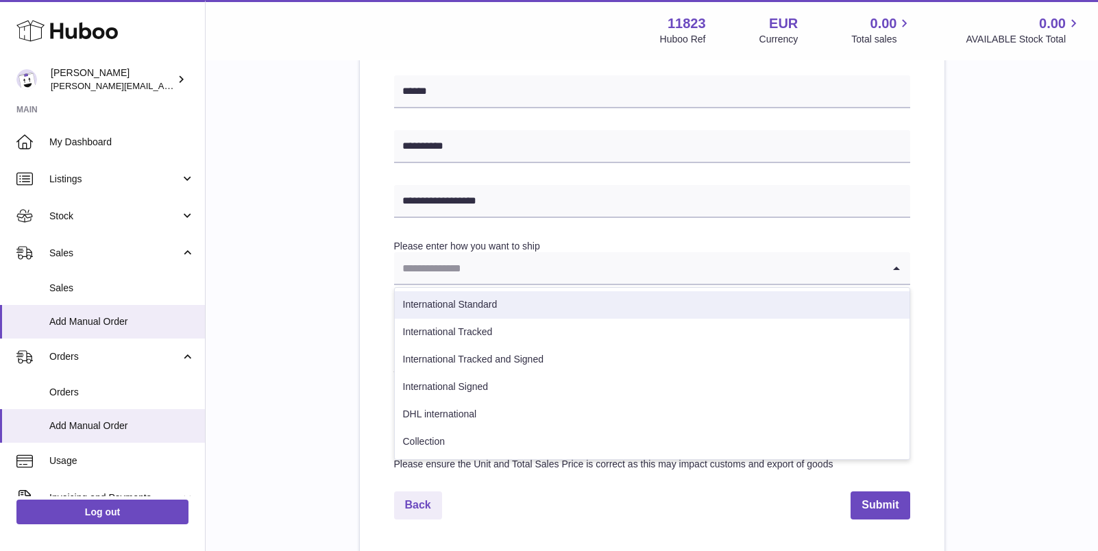
click at [469, 309] on li "International Standard" at bounding box center [652, 304] width 515 height 27
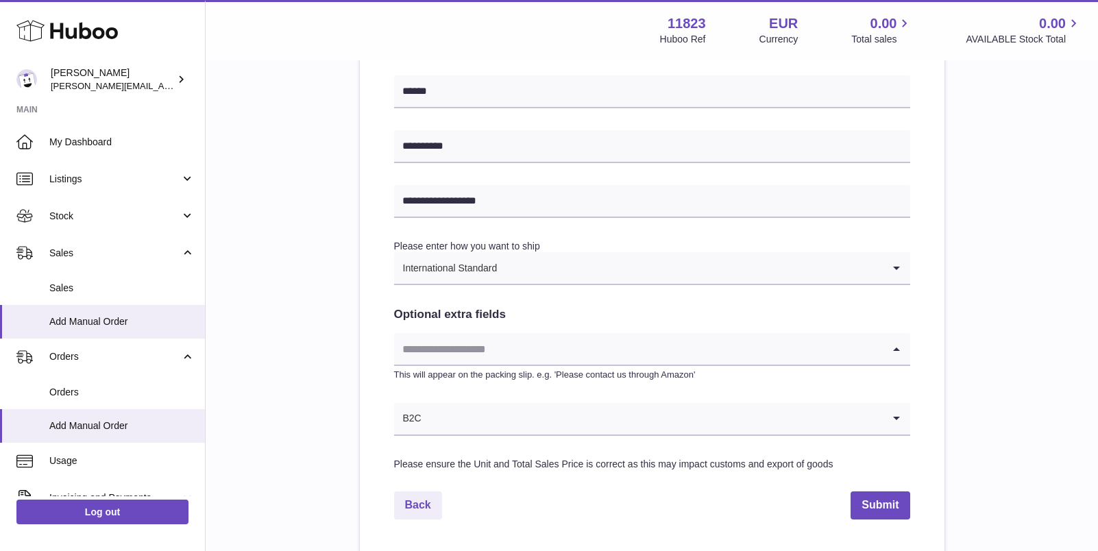
click at [464, 350] on input "Search for option" at bounding box center [638, 349] width 489 height 32
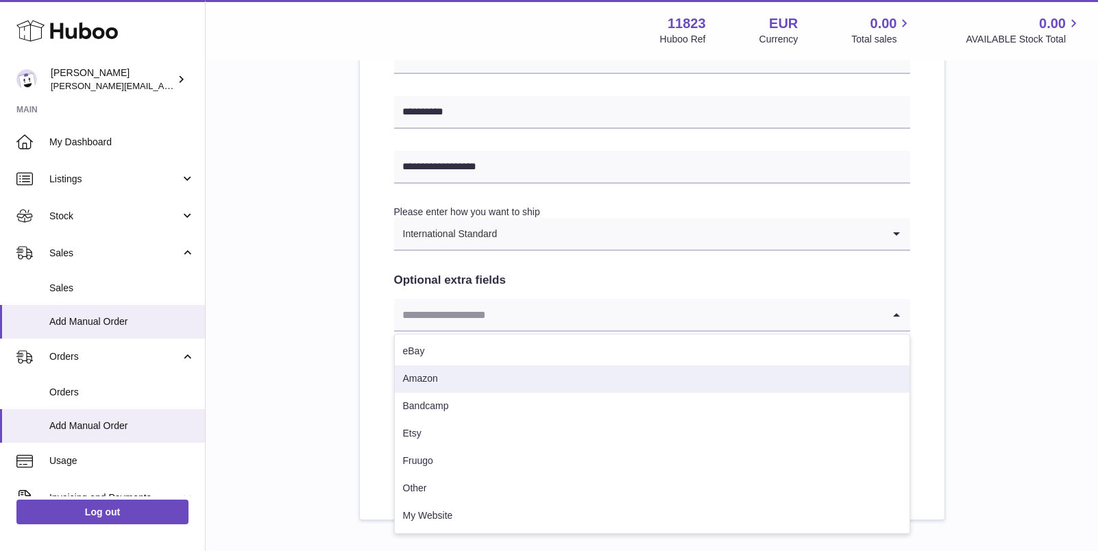
scroll to position [678, 0]
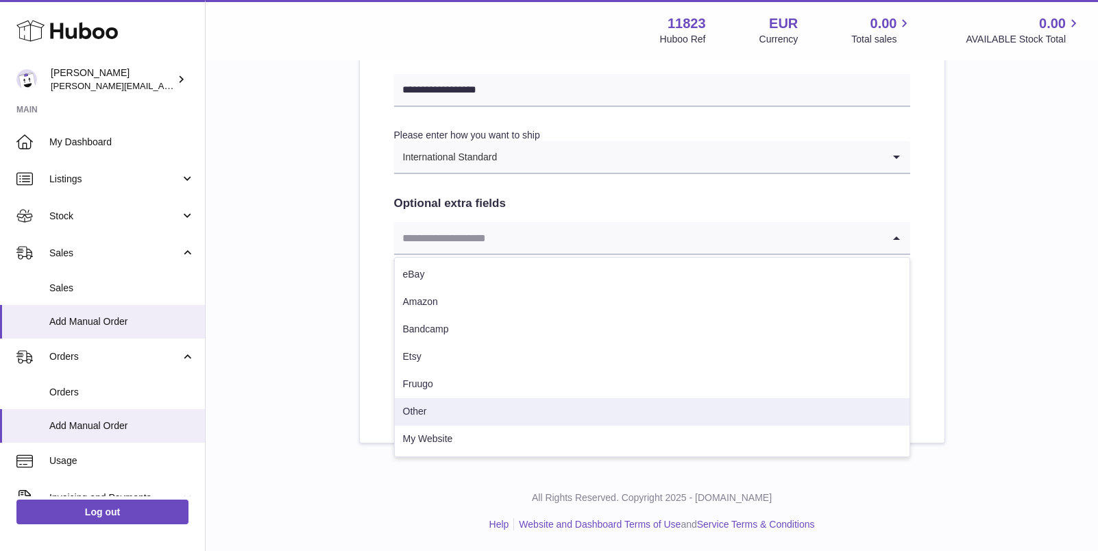
click at [452, 413] on li "Other" at bounding box center [652, 411] width 515 height 27
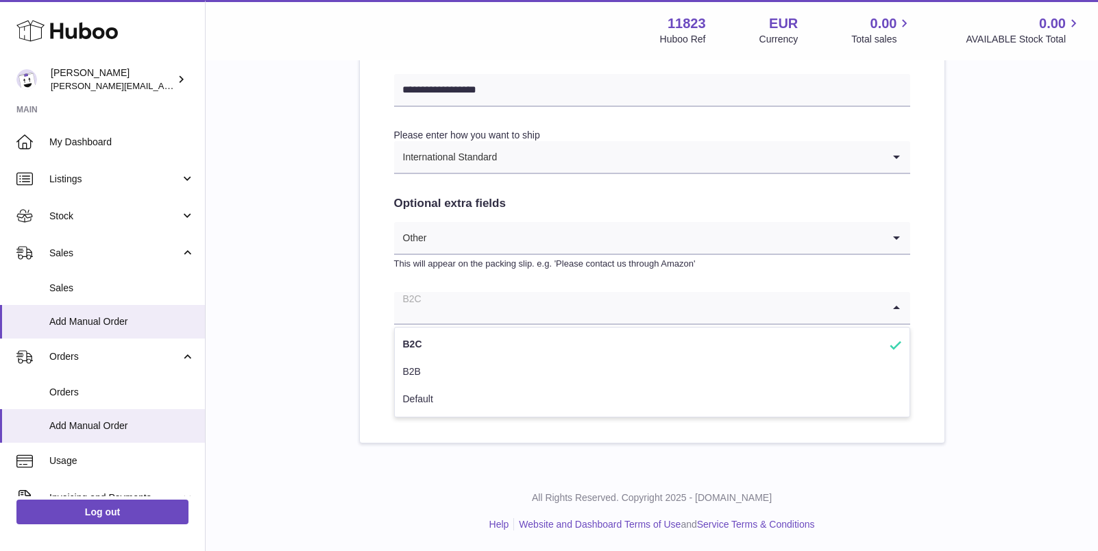
click at [466, 313] on input "Search for option" at bounding box center [638, 308] width 489 height 32
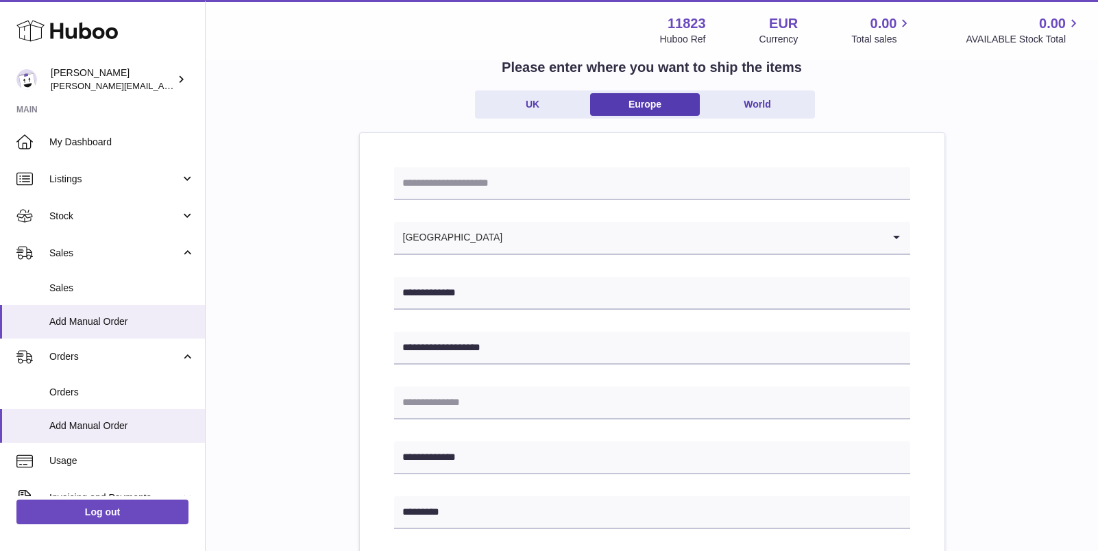
scroll to position [67, 0]
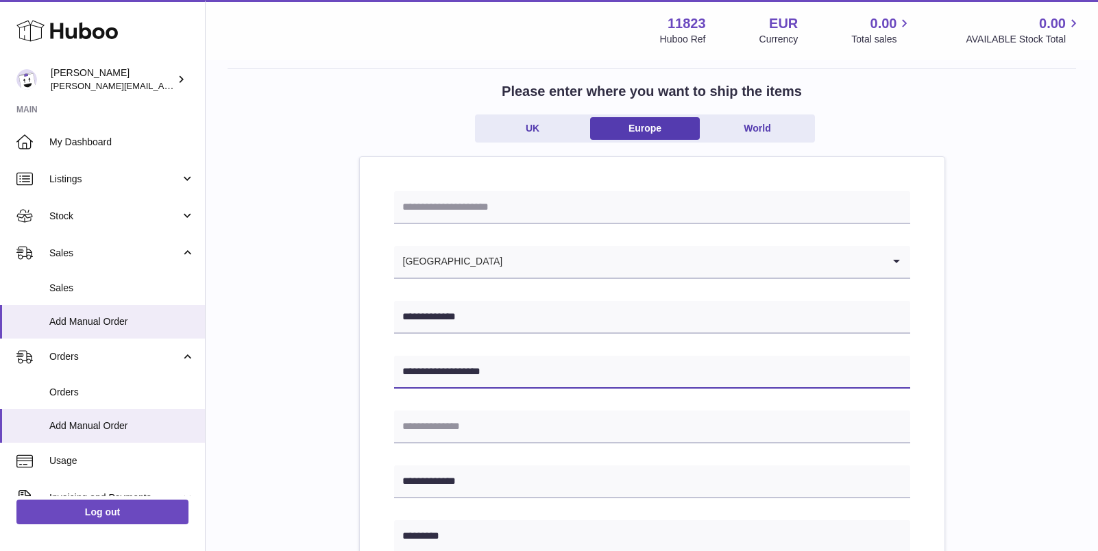
click at [498, 359] on input "**********" at bounding box center [652, 372] width 516 height 33
type input "**********"
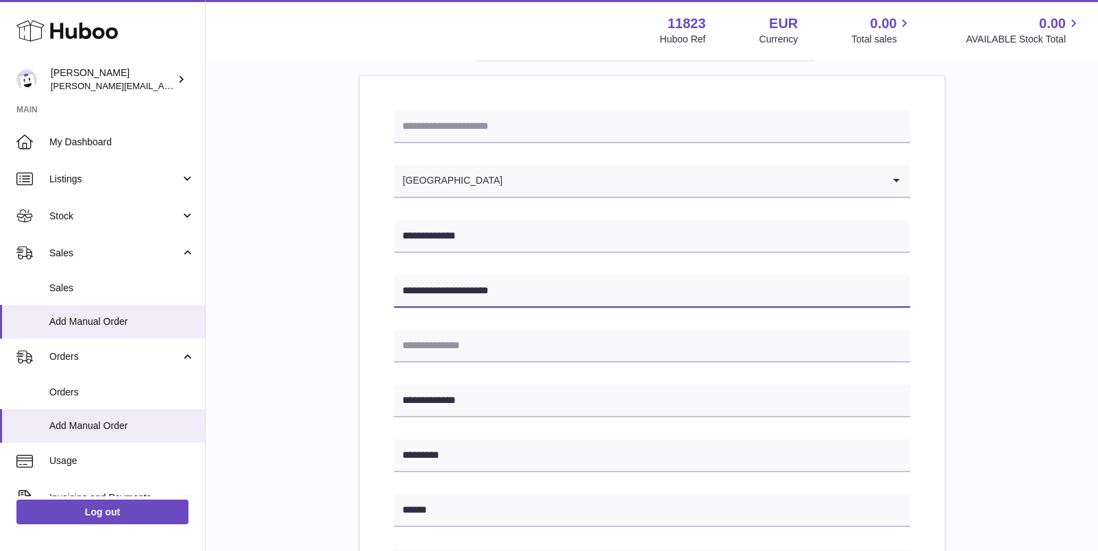
scroll to position [168, 0]
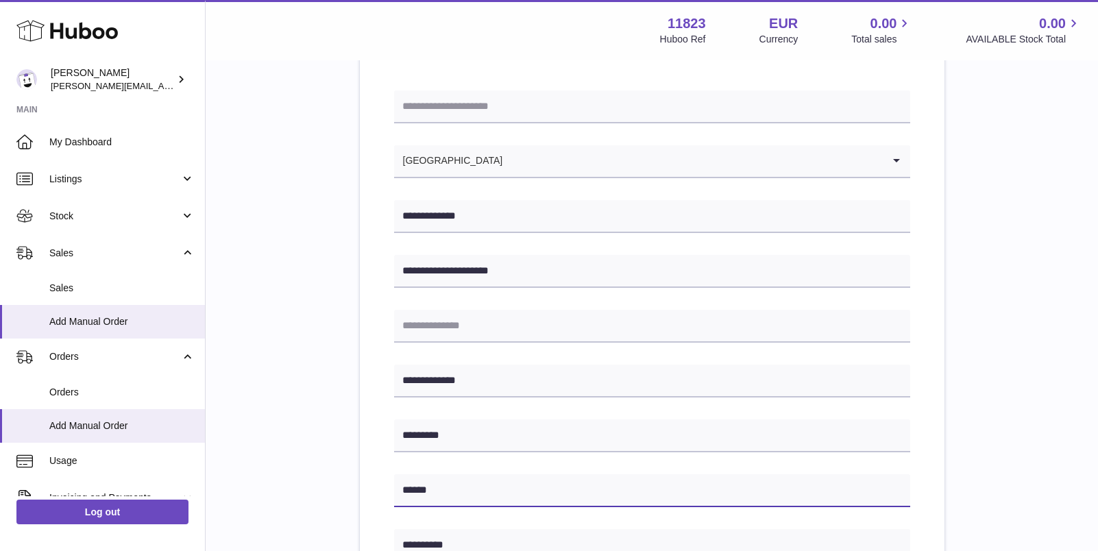
click at [464, 491] on input "******" at bounding box center [652, 491] width 516 height 33
type input "******"
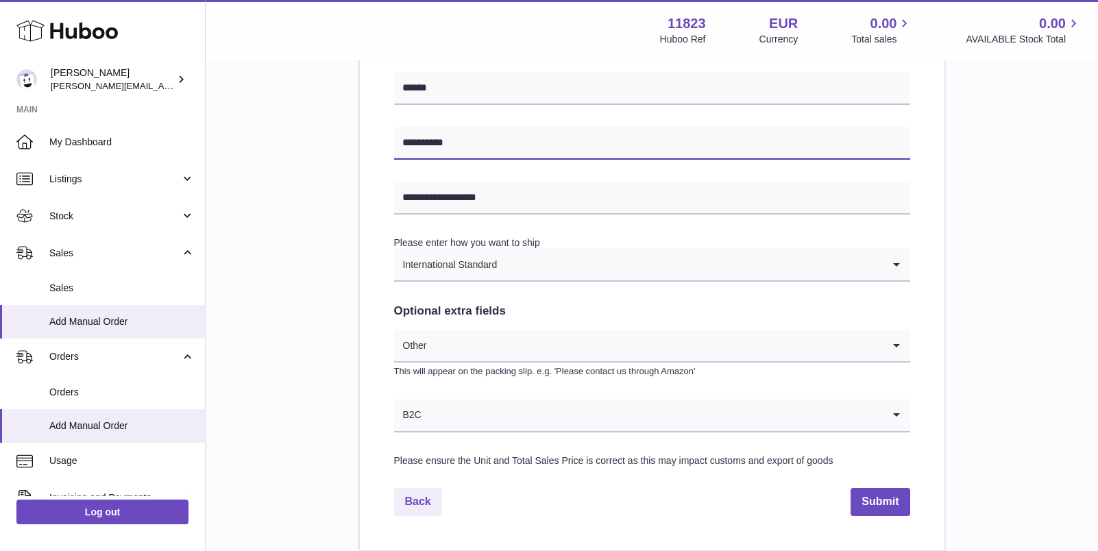
scroll to position [618, 0]
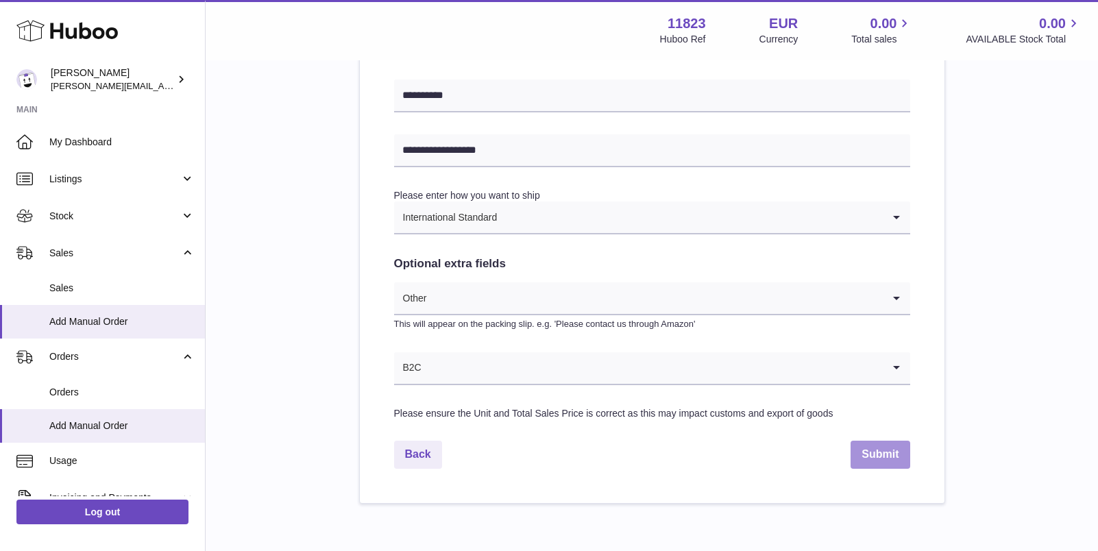
click at [863, 456] on button "Submit" at bounding box center [880, 455] width 59 height 28
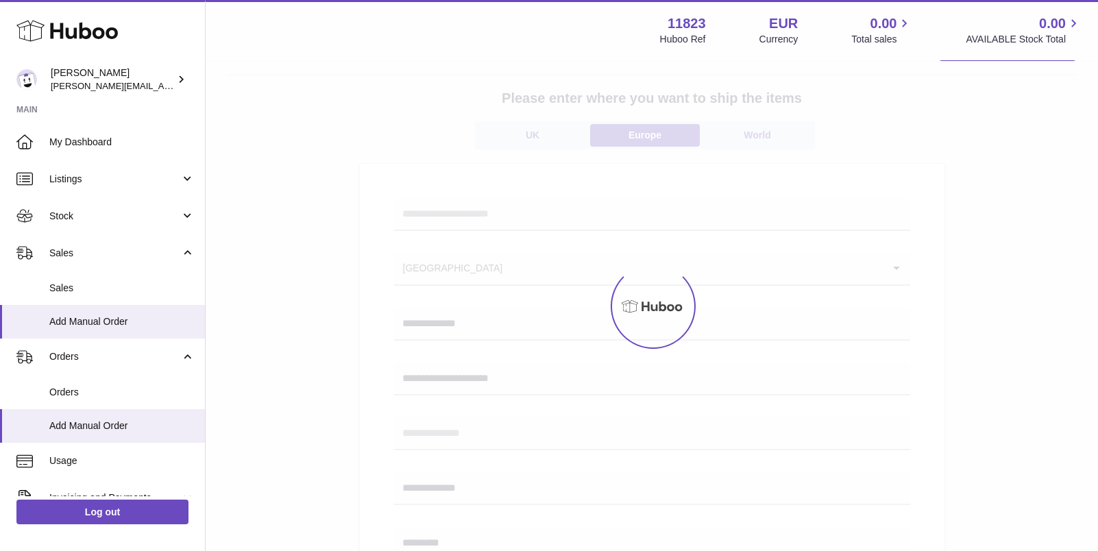
scroll to position [0, 0]
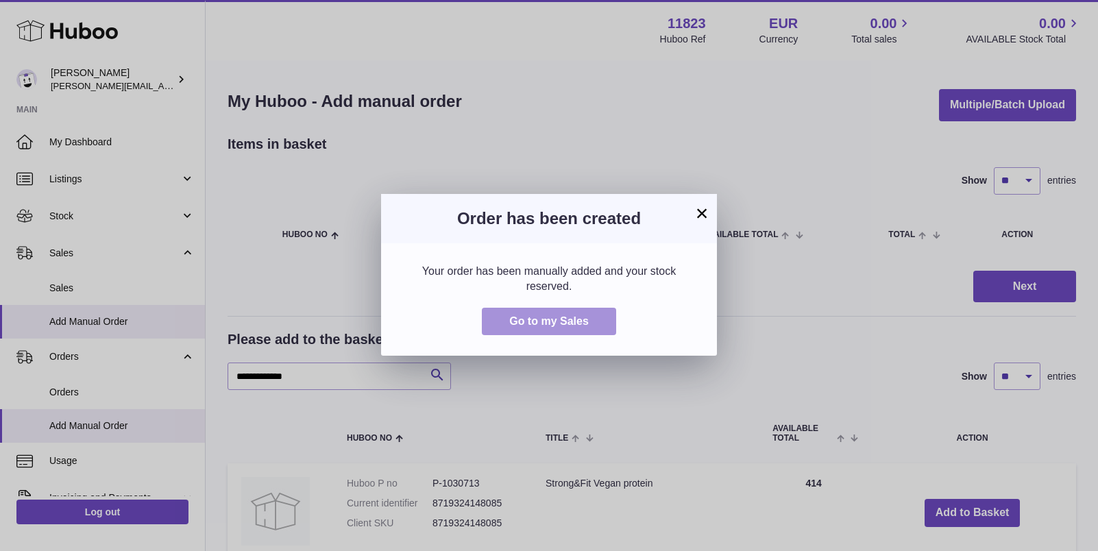
click at [582, 317] on span "Go to my Sales" at bounding box center [549, 321] width 80 height 12
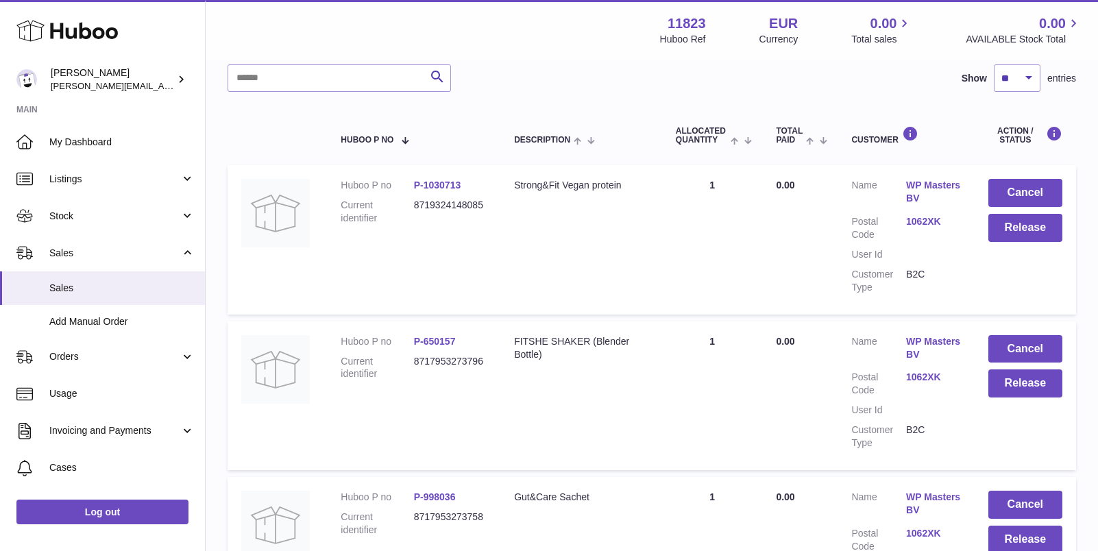
scroll to position [160, 0]
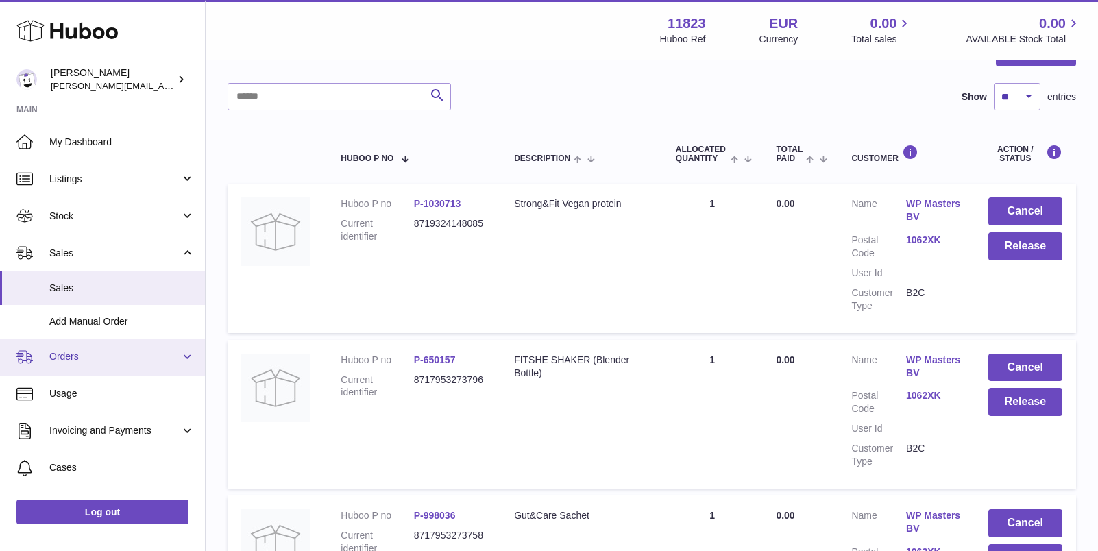
click at [82, 356] on span "Orders" at bounding box center [114, 356] width 131 height 13
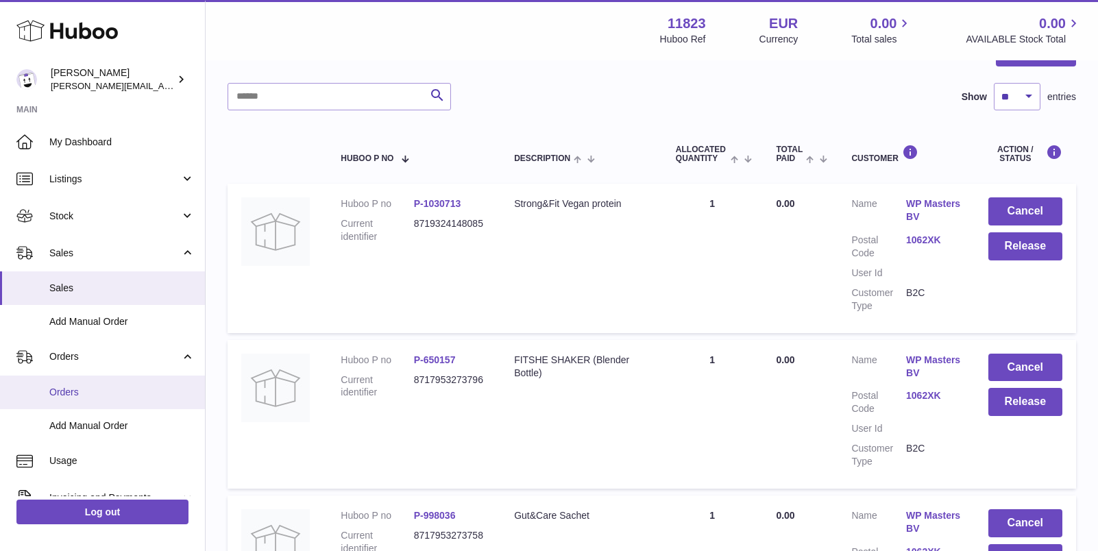
click at [82, 389] on span "Orders" at bounding box center [121, 392] width 145 height 13
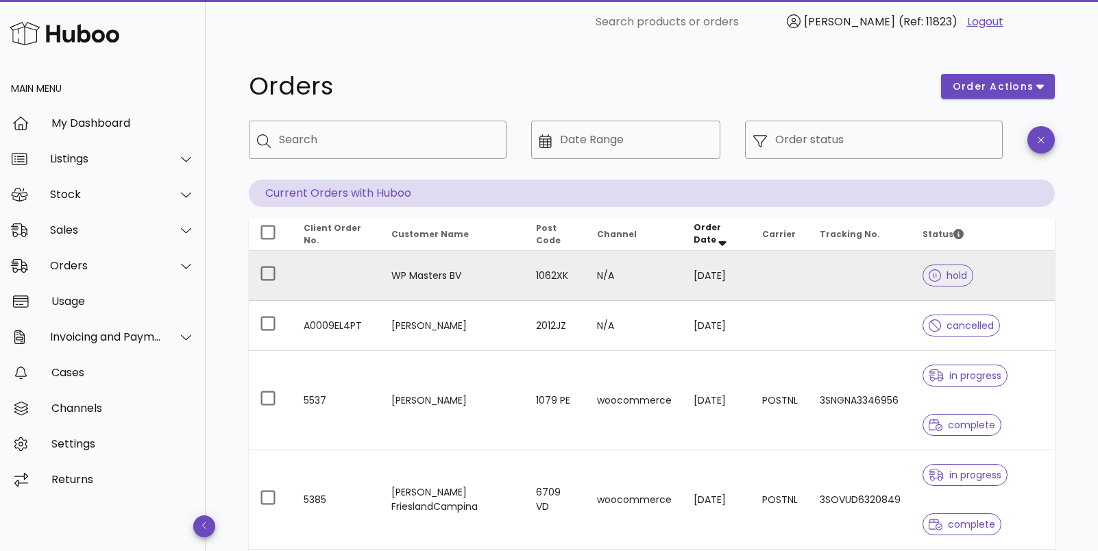
click at [847, 280] on td at bounding box center [860, 276] width 103 height 50
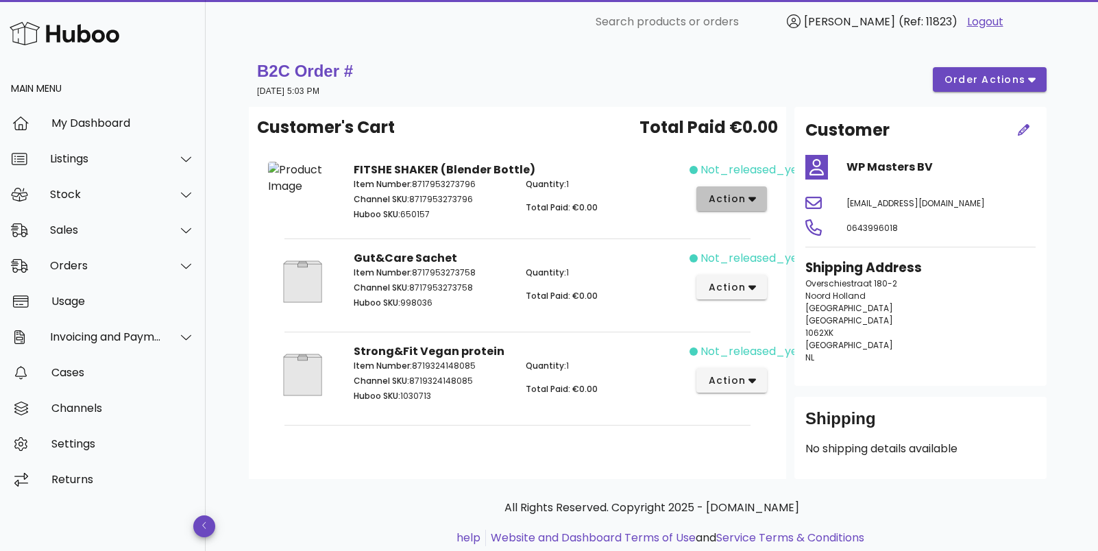
click at [730, 195] on span "action" at bounding box center [727, 199] width 38 height 14
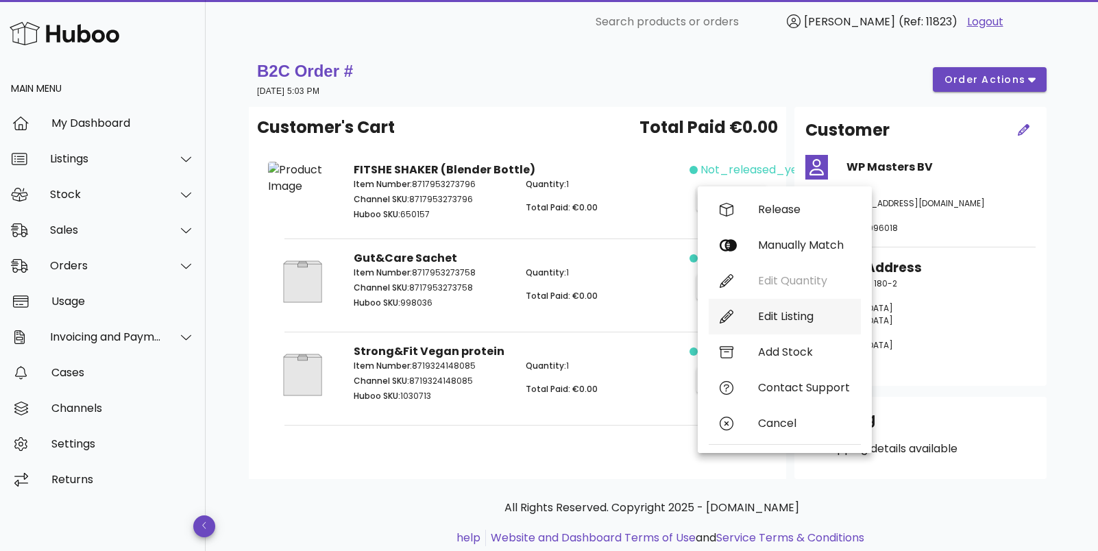
click at [782, 316] on div "Edit Listing" at bounding box center [804, 316] width 92 height 13
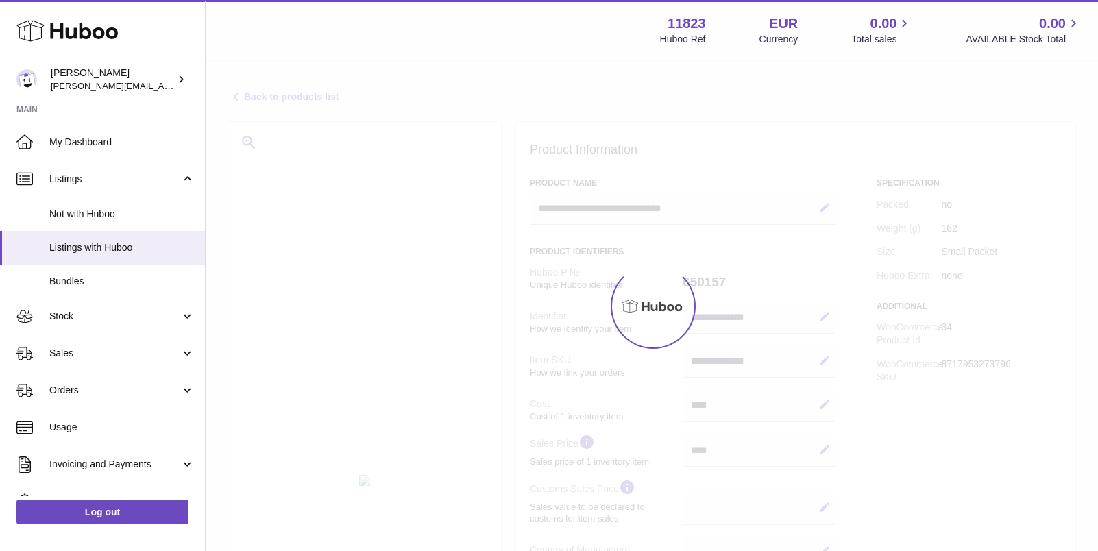
select select
select select "****"
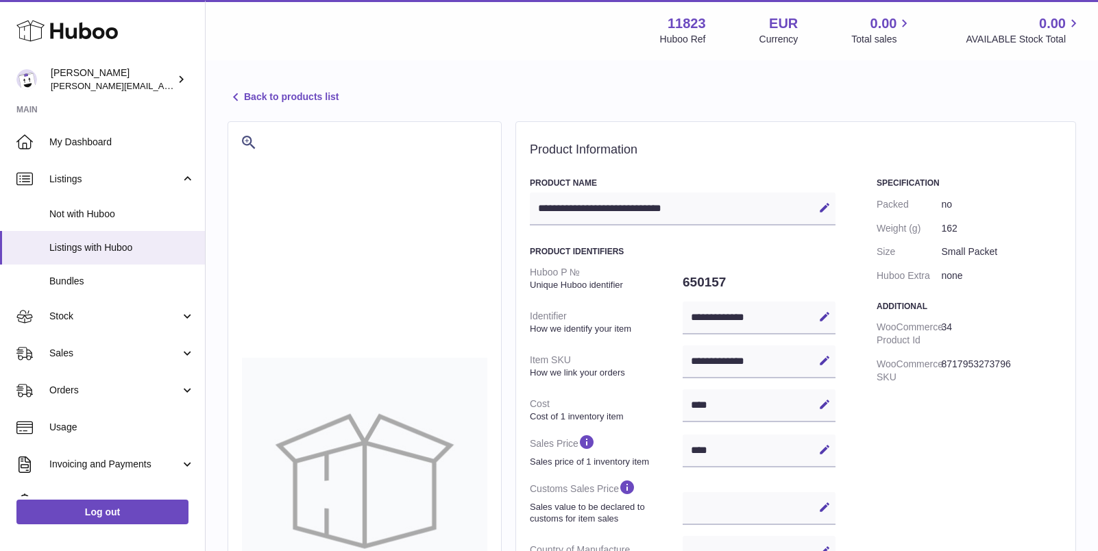
click at [272, 99] on link "Back to products list" at bounding box center [283, 97] width 111 height 16
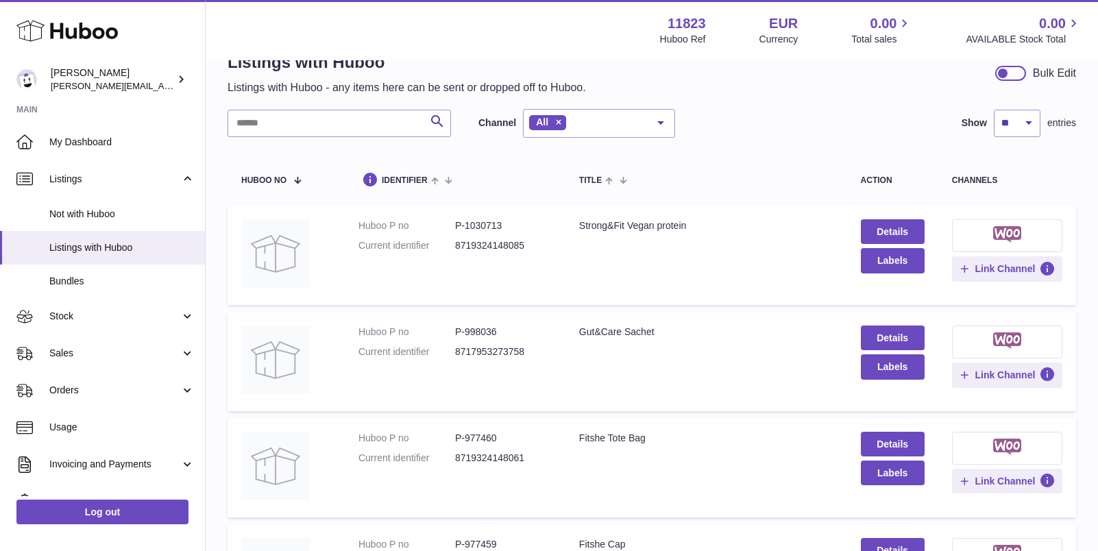
scroll to position [54, 0]
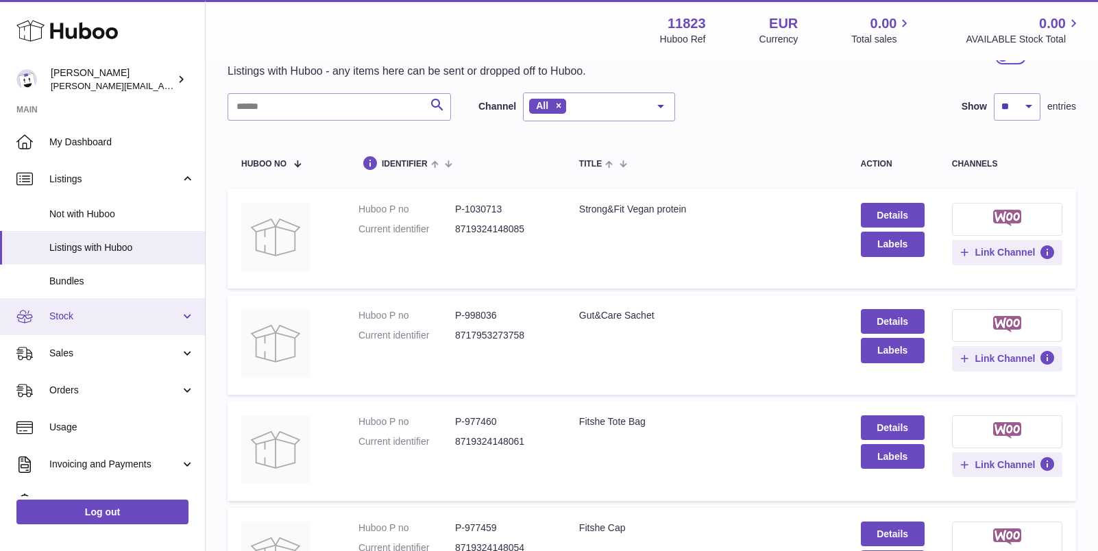
click at [95, 315] on span "Stock" at bounding box center [114, 316] width 131 height 13
click at [79, 300] on link "Stock" at bounding box center [102, 316] width 205 height 37
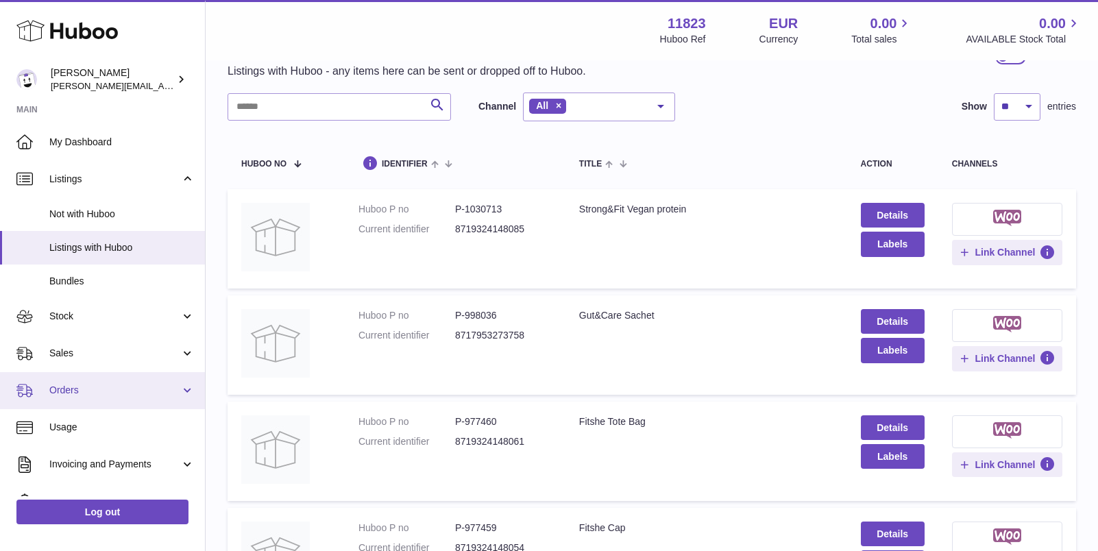
click at [83, 391] on span "Orders" at bounding box center [114, 390] width 131 height 13
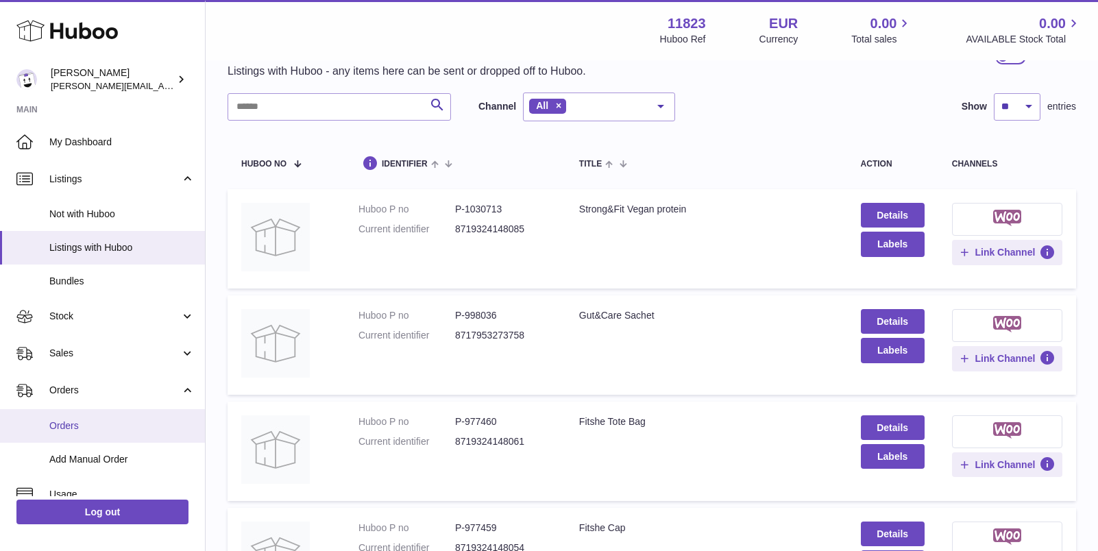
click at [90, 422] on span "Orders" at bounding box center [121, 426] width 145 height 13
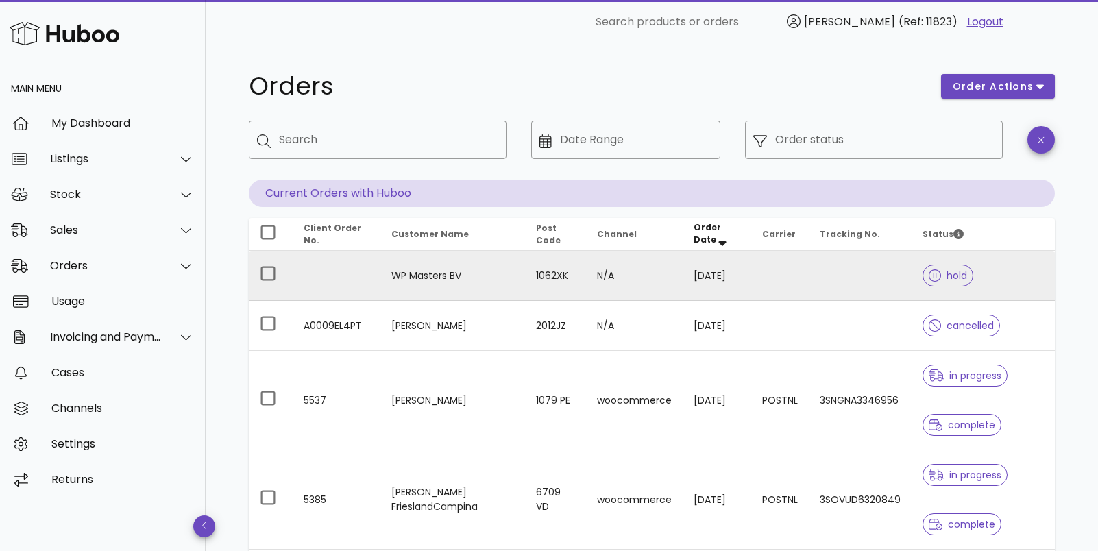
click at [838, 278] on td at bounding box center [860, 276] width 103 height 50
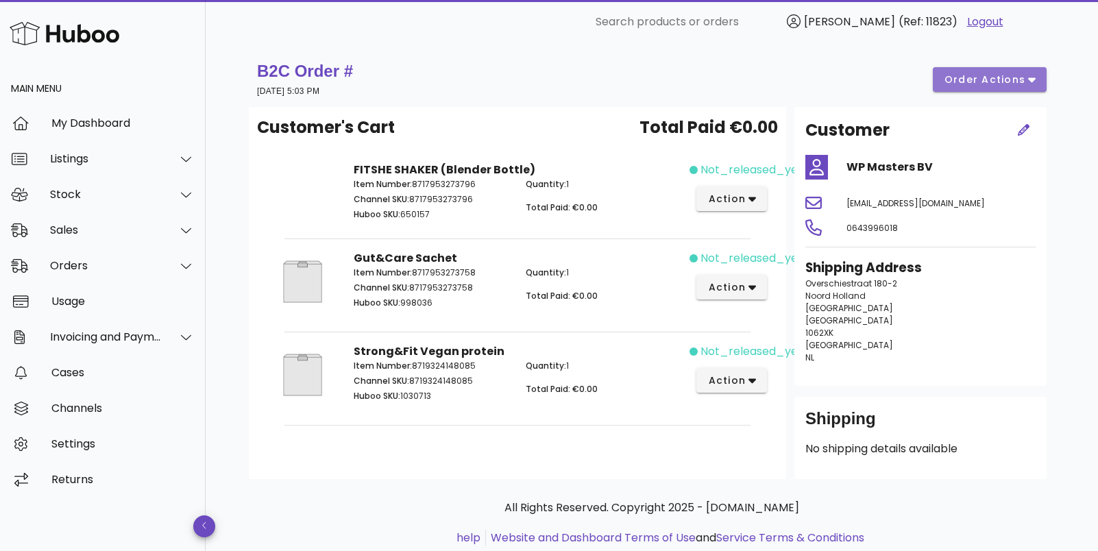
click at [1000, 86] on button "order actions" at bounding box center [990, 79] width 114 height 25
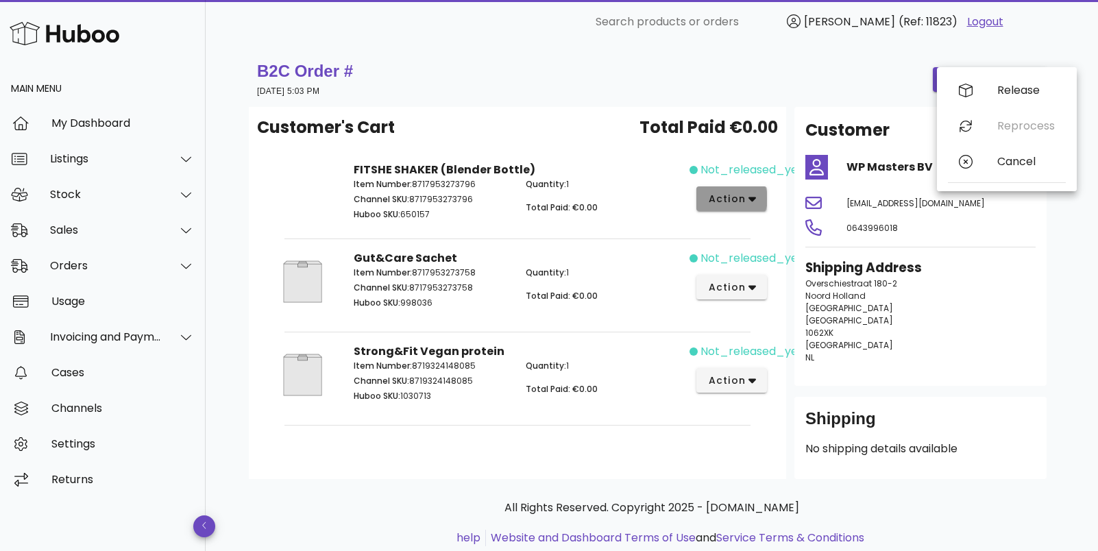
click at [720, 192] on span "action" at bounding box center [727, 199] width 38 height 14
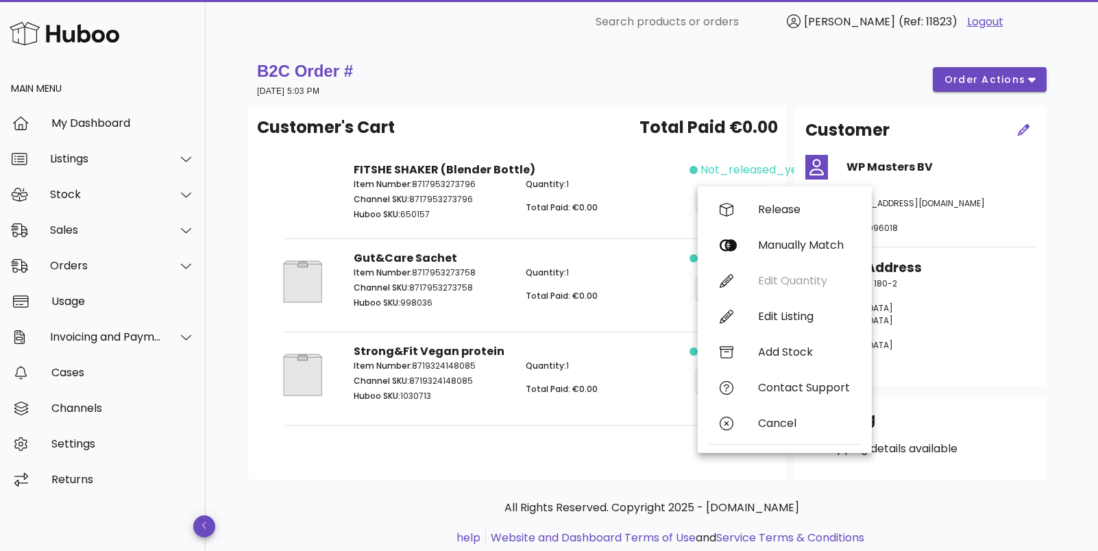
click at [790, 283] on div "Release Manually Match Edit Quantity Edit Listing Add Stock Contact Support Can…" at bounding box center [785, 320] width 152 height 256
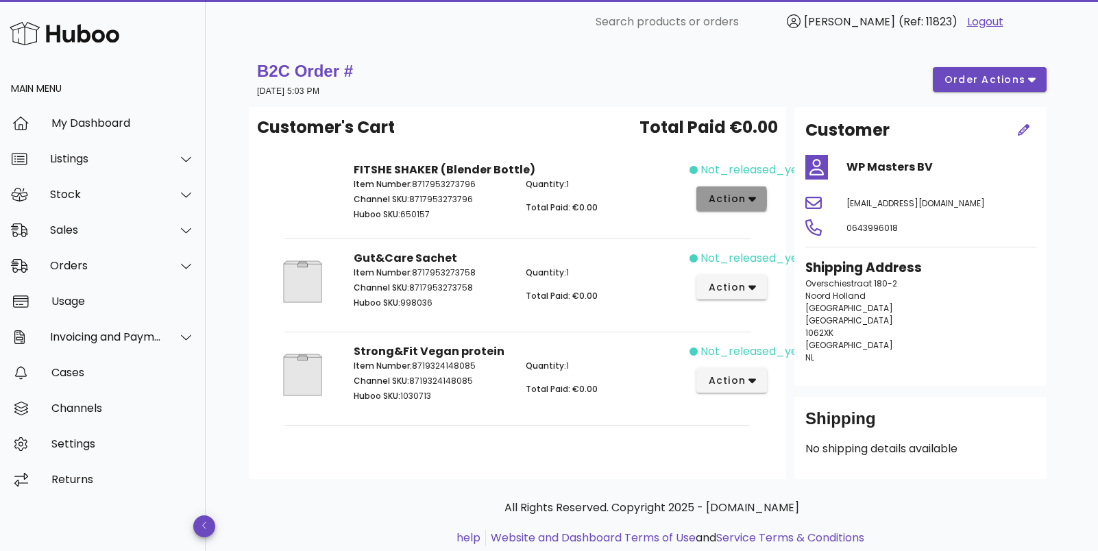
click at [747, 204] on span "action" at bounding box center [732, 199] width 49 height 14
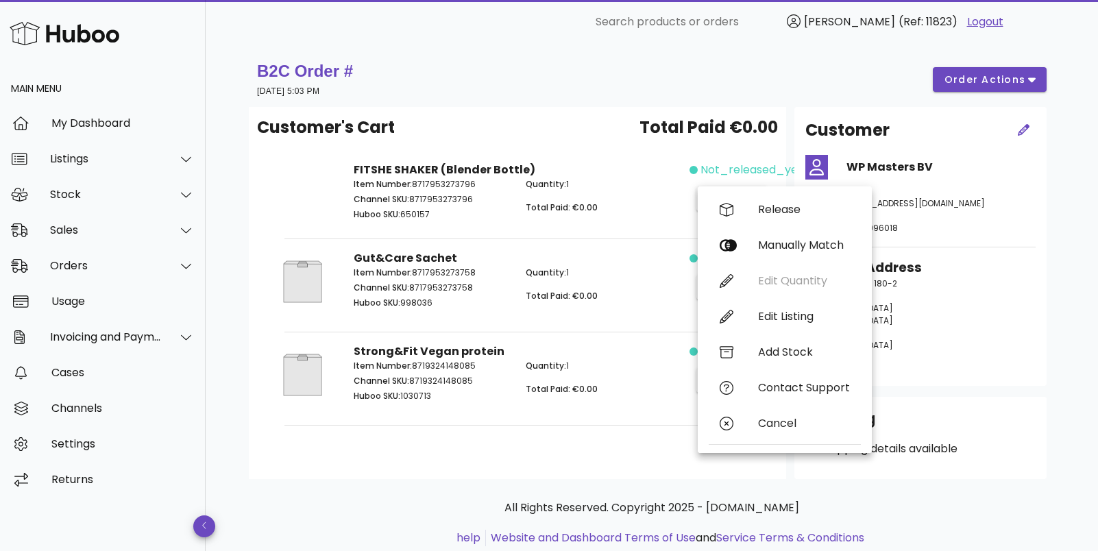
click at [728, 280] on div "Release Manually Match Edit Quantity Edit Listing Add Stock Contact Support Can…" at bounding box center [785, 320] width 152 height 256
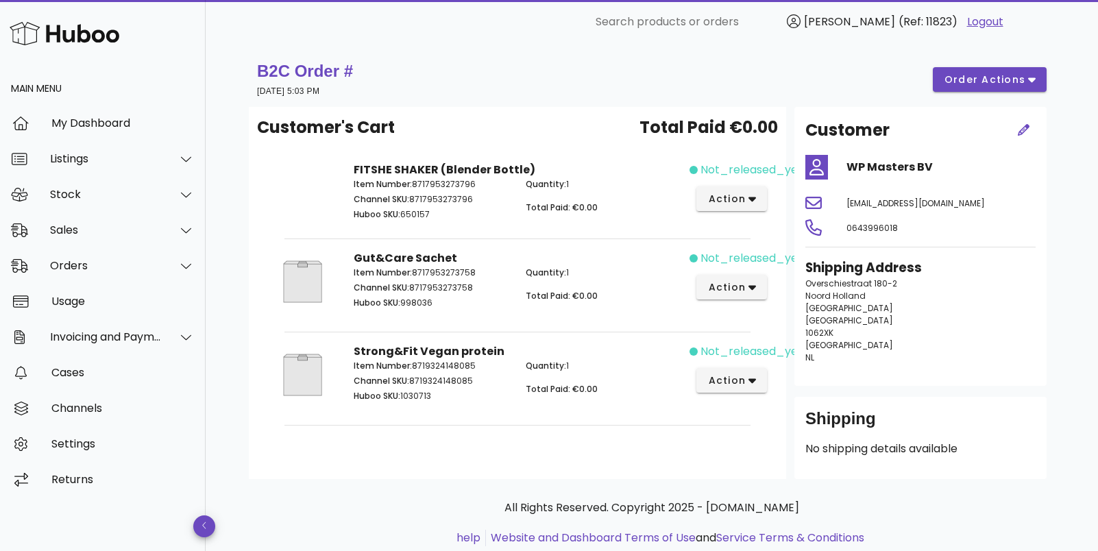
click at [549, 367] on span "Quantity:" at bounding box center [546, 366] width 40 height 12
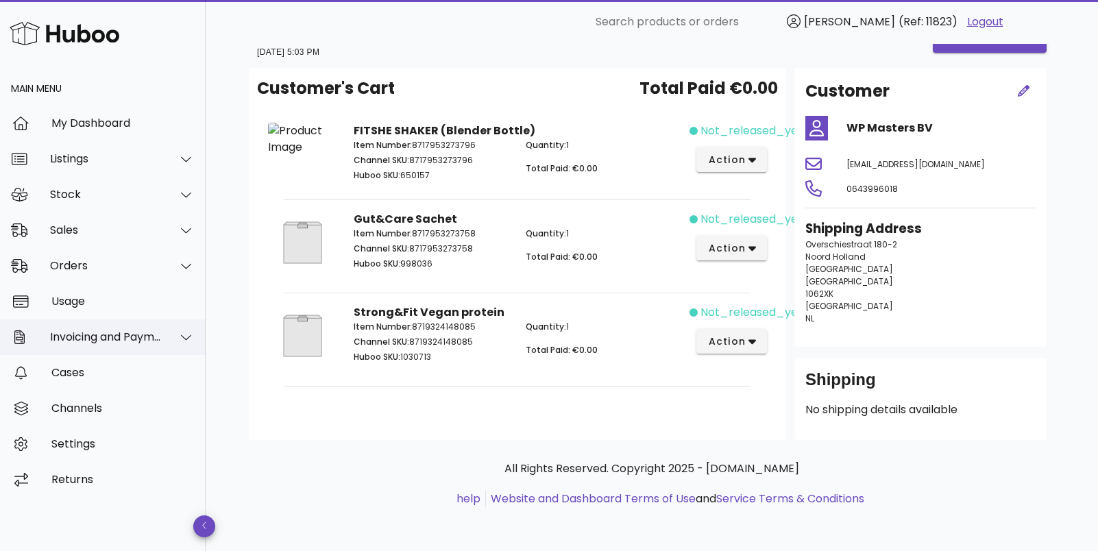
click at [184, 339] on icon at bounding box center [186, 337] width 10 height 5
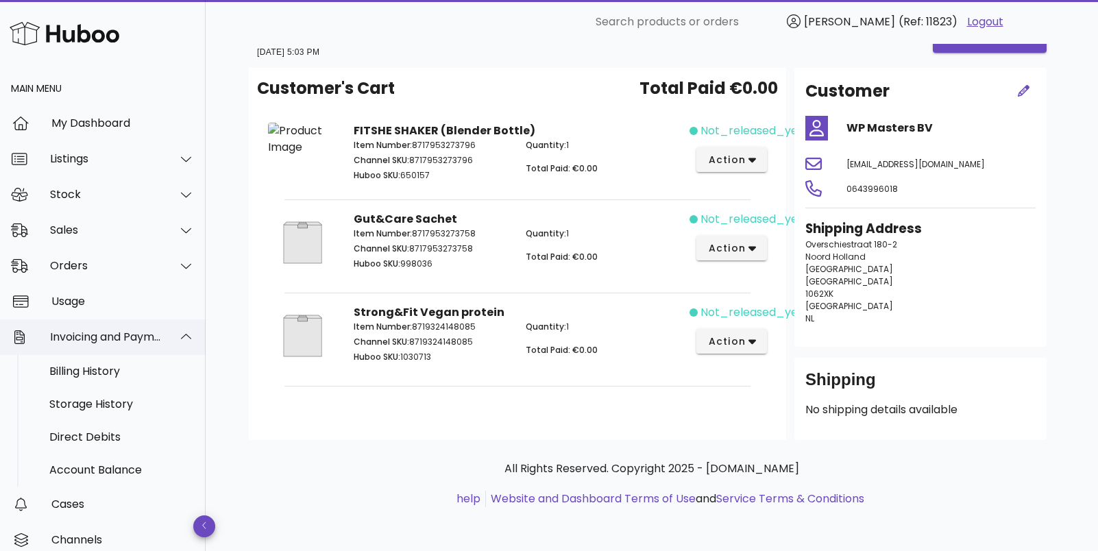
click at [184, 339] on icon at bounding box center [186, 337] width 10 height 12
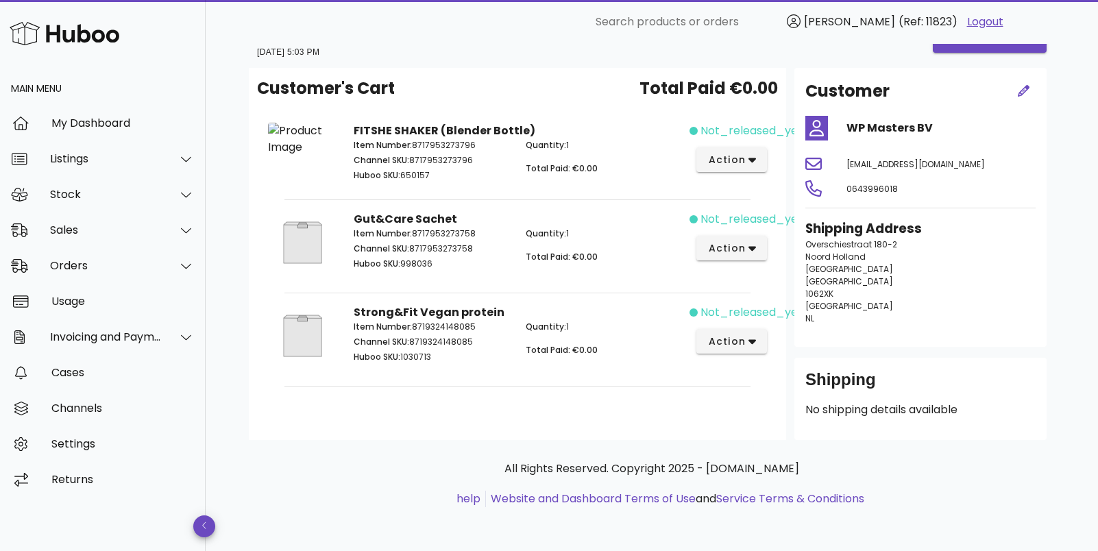
scroll to position [0, 0]
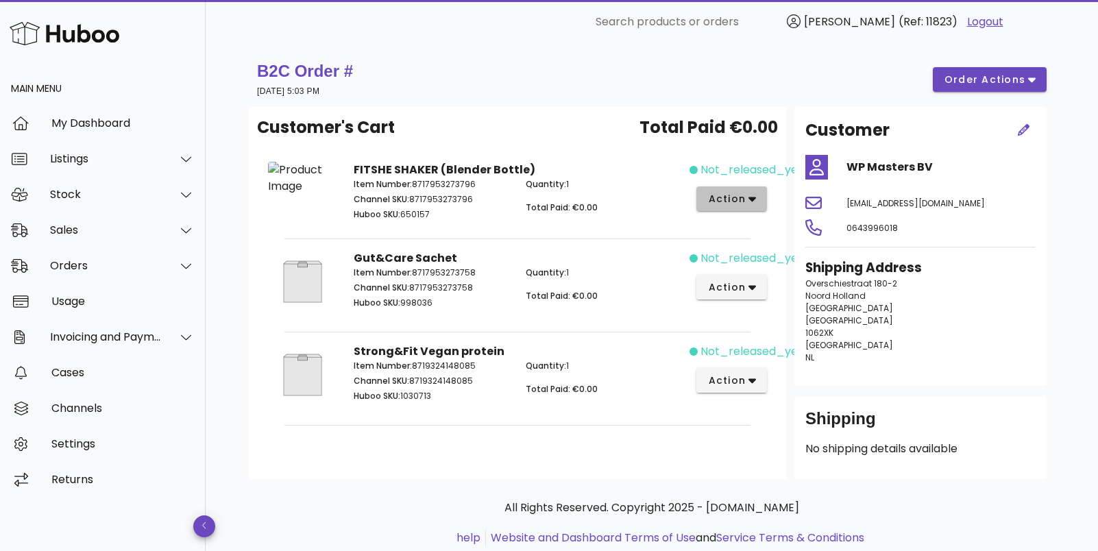
click at [731, 195] on span "action" at bounding box center [727, 199] width 38 height 14
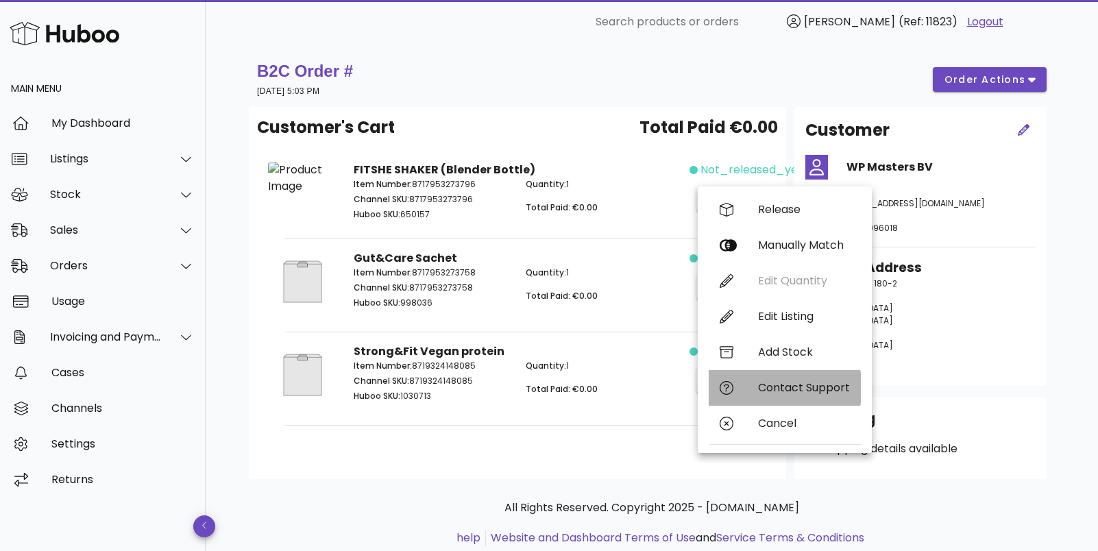
click at [784, 387] on div "Contact Support" at bounding box center [804, 387] width 92 height 13
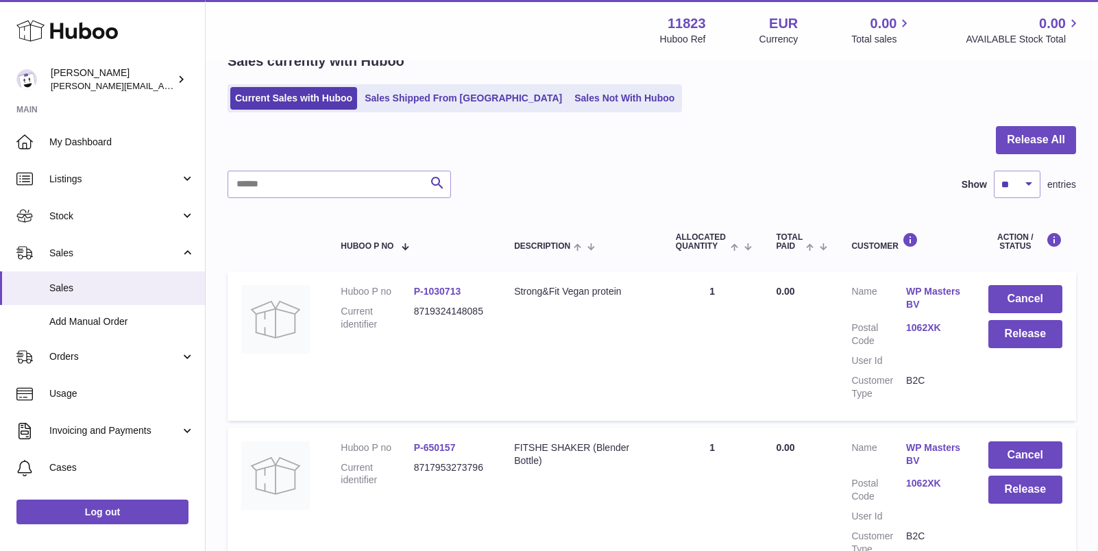
scroll to position [115, 0]
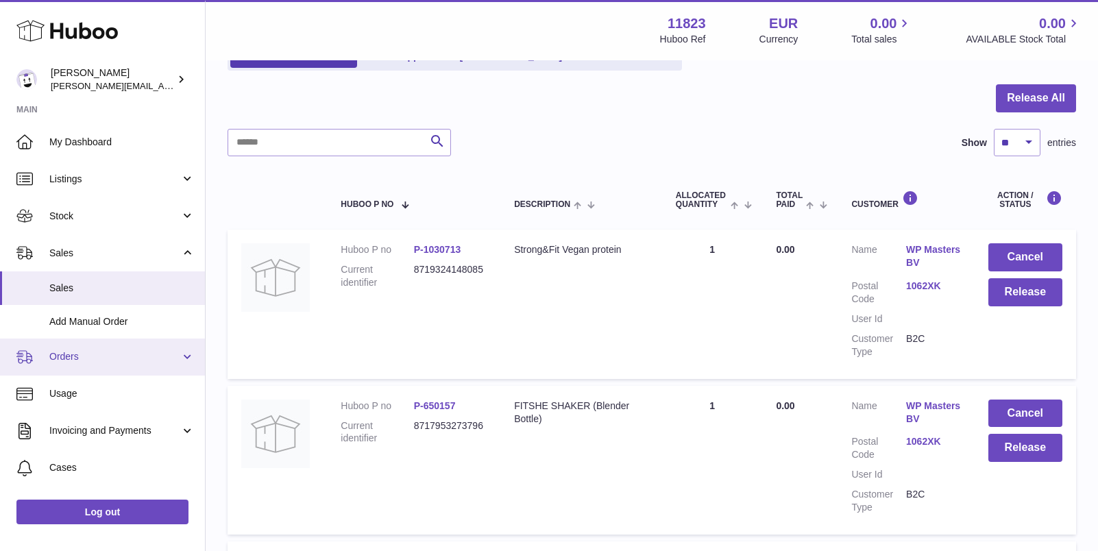
click at [89, 356] on span "Orders" at bounding box center [114, 356] width 131 height 13
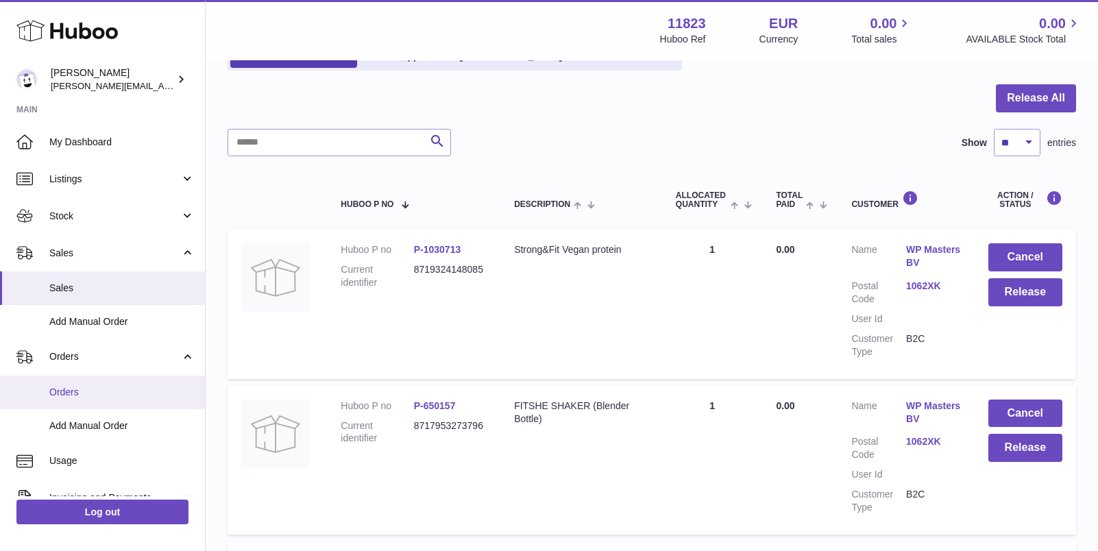
click at [72, 395] on span "Orders" at bounding box center [121, 392] width 145 height 13
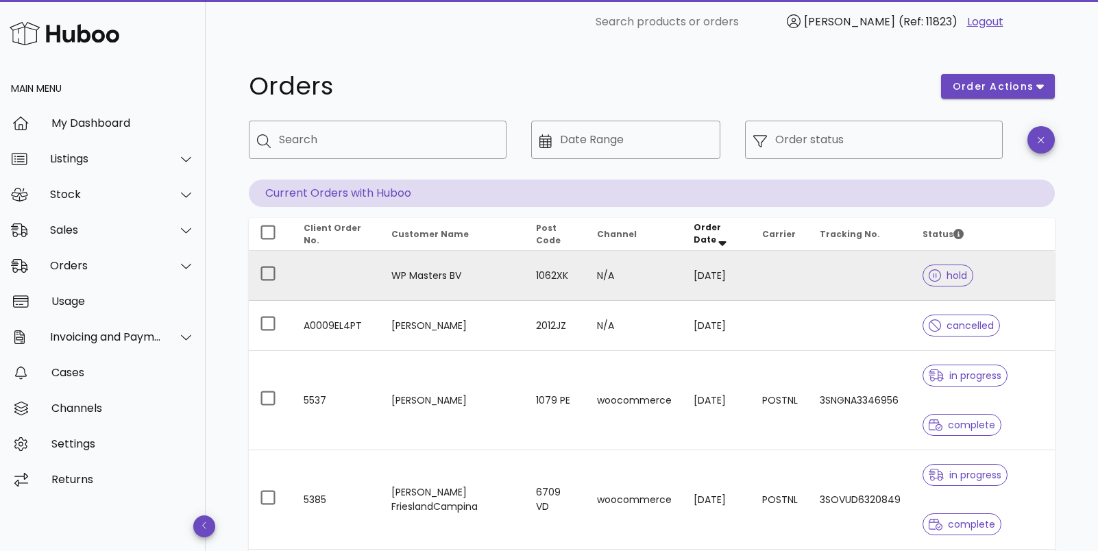
click at [553, 277] on td "1062XK" at bounding box center [555, 276] width 61 height 50
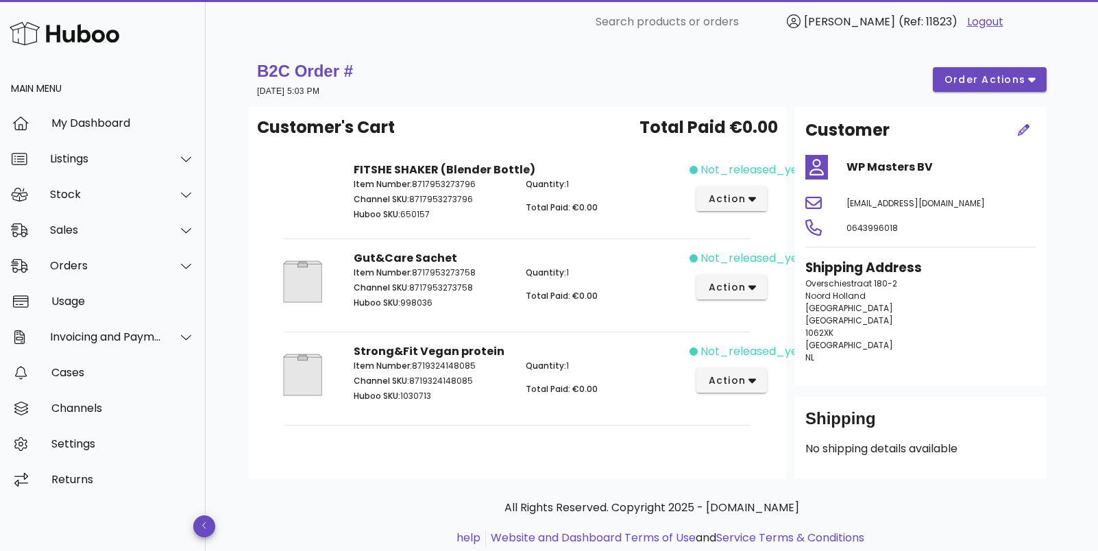
click at [337, 67] on strong "B2C Order #" at bounding box center [305, 71] width 96 height 19
click at [341, 69] on strong "B2C Order #" at bounding box center [305, 71] width 96 height 19
click at [940, 16] on span "(Ref: 11823)" at bounding box center [928, 22] width 59 height 16
copy span "11823"
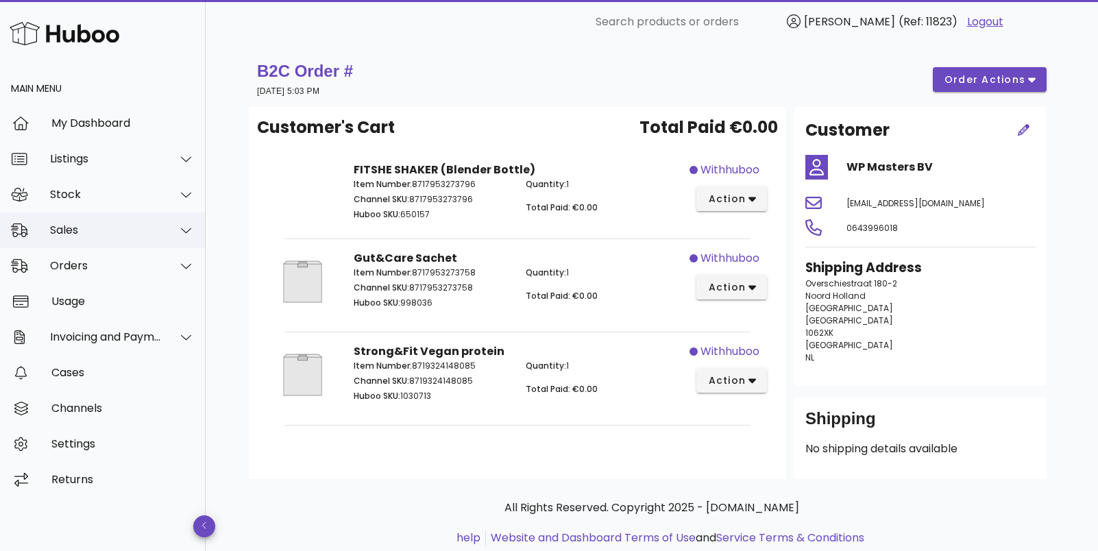
click at [95, 230] on div "Sales" at bounding box center [106, 230] width 112 height 13
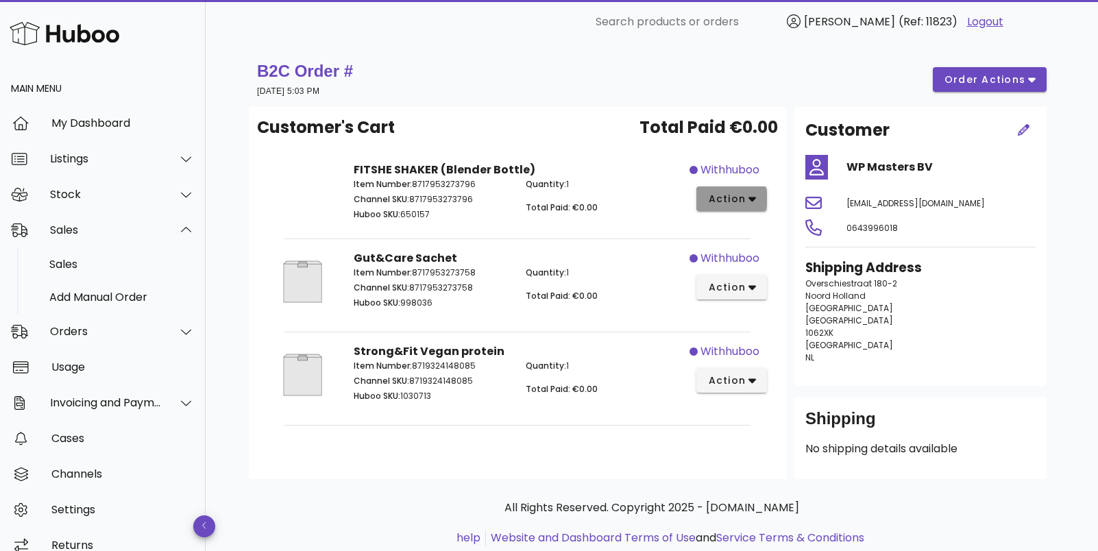
click at [764, 187] on button "action" at bounding box center [732, 199] width 71 height 25
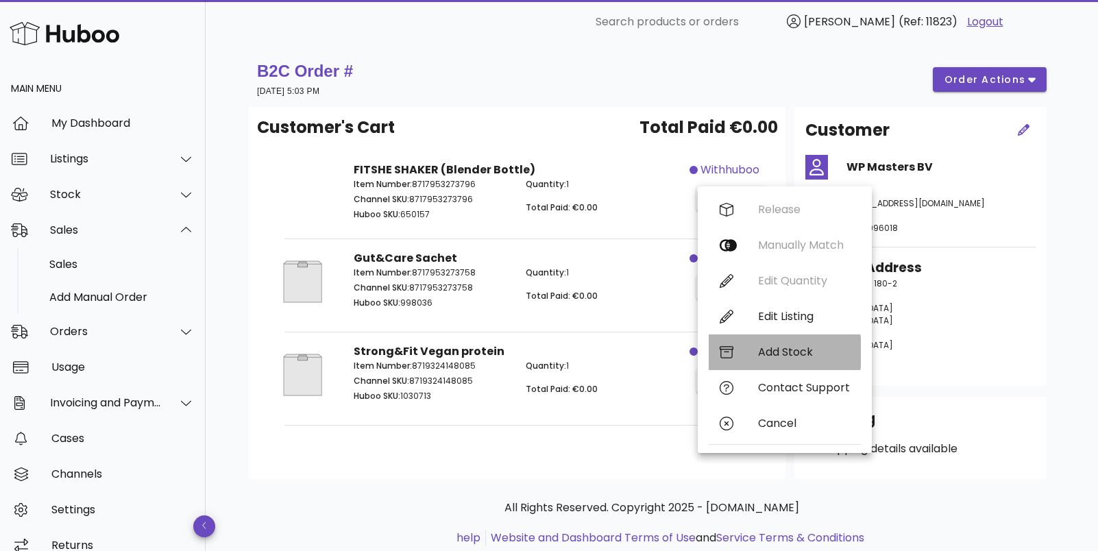
click at [768, 353] on div "Add Stock" at bounding box center [804, 352] width 92 height 13
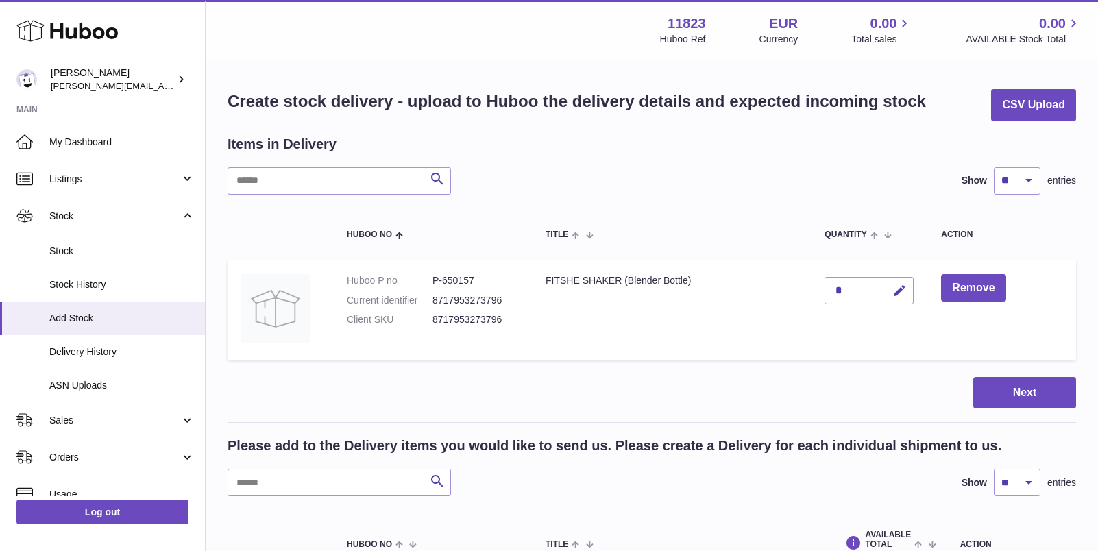
click at [841, 289] on div "*" at bounding box center [869, 290] width 89 height 27
click at [854, 290] on div "*" at bounding box center [869, 290] width 89 height 27
click at [893, 291] on icon "button" at bounding box center [900, 291] width 14 height 14
drag, startPoint x: 839, startPoint y: 289, endPoint x: 801, endPoint y: 289, distance: 37.7
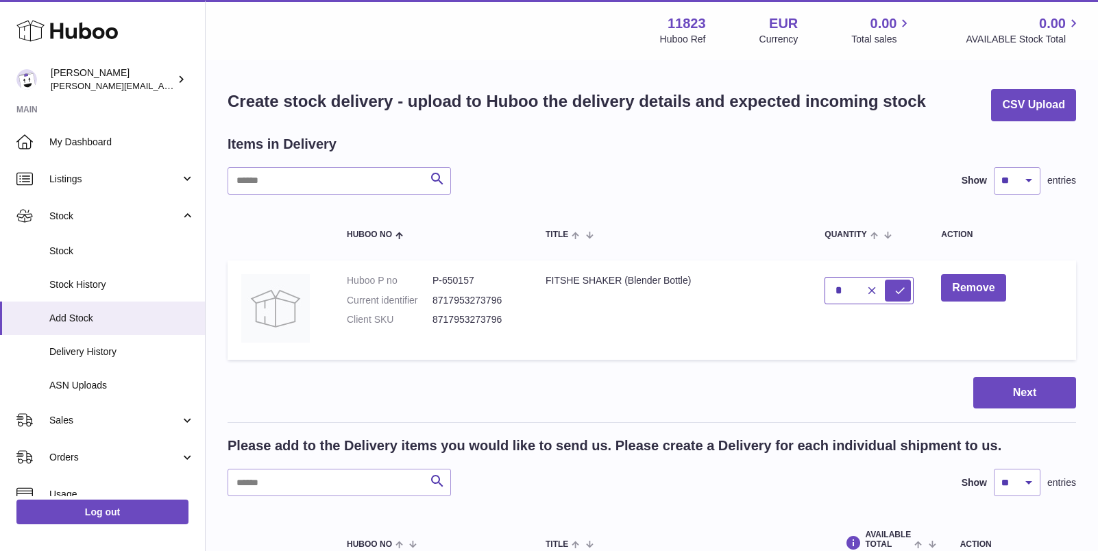
click at [801, 289] on tr "Huboo P no P-650157 Current identifier 8717953273796 Client SKU 8717953273796 F…" at bounding box center [652, 310] width 849 height 99
type input "*"
click at [779, 345] on td "FITSHE SHAKER (Blender Bottle)" at bounding box center [671, 310] width 279 height 99
click at [898, 295] on icon "submit" at bounding box center [900, 291] width 12 height 12
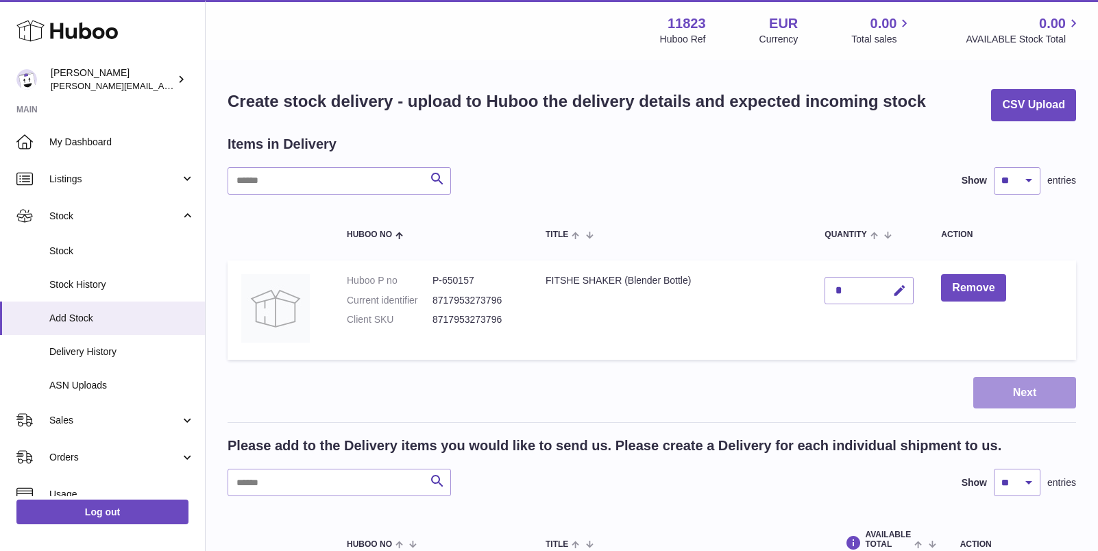
click at [1009, 389] on button "Next" at bounding box center [1025, 393] width 103 height 32
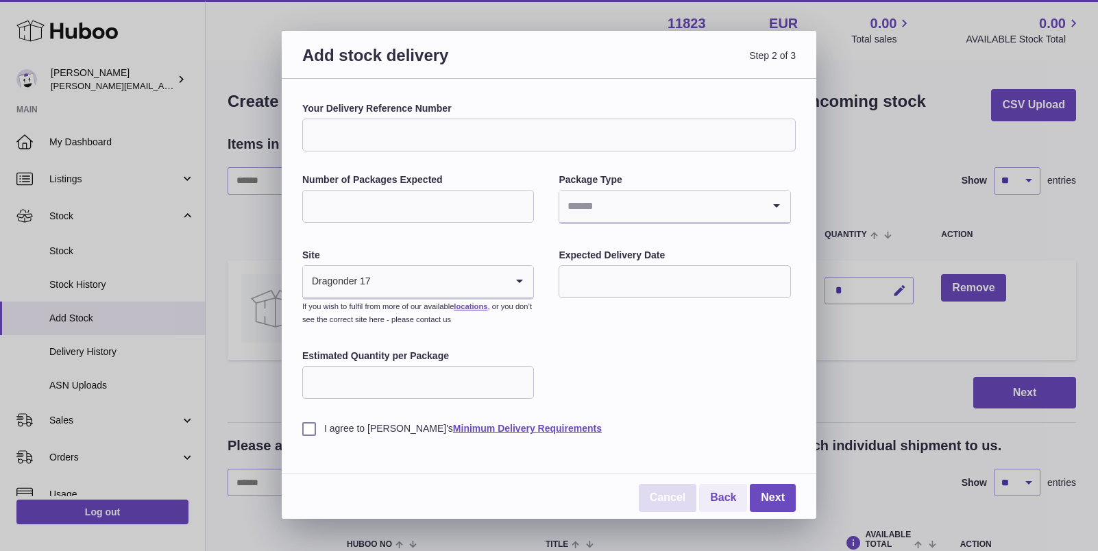
click at [668, 505] on link "Cancel" at bounding box center [668, 498] width 58 height 28
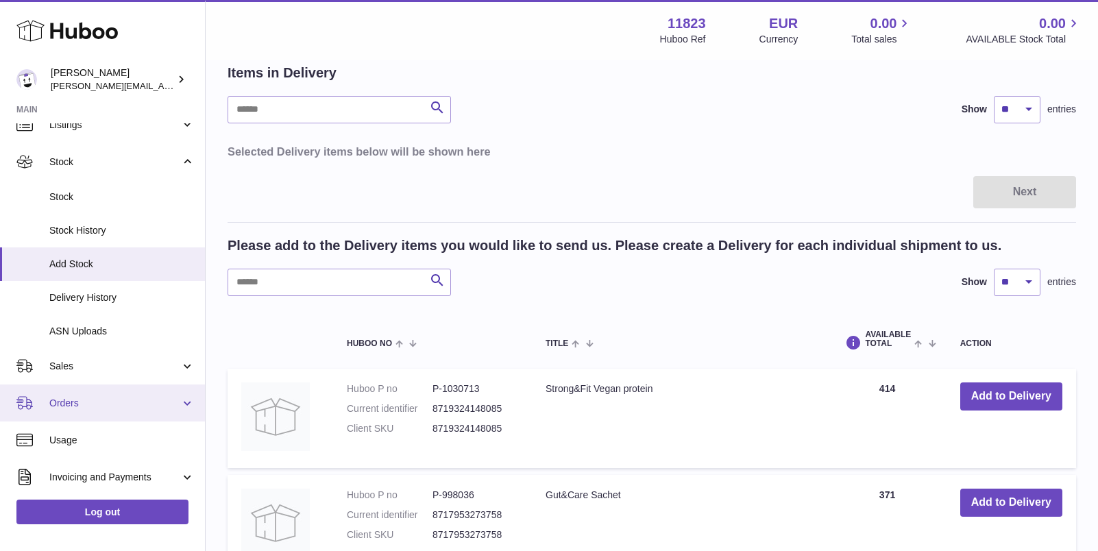
scroll to position [67, 0]
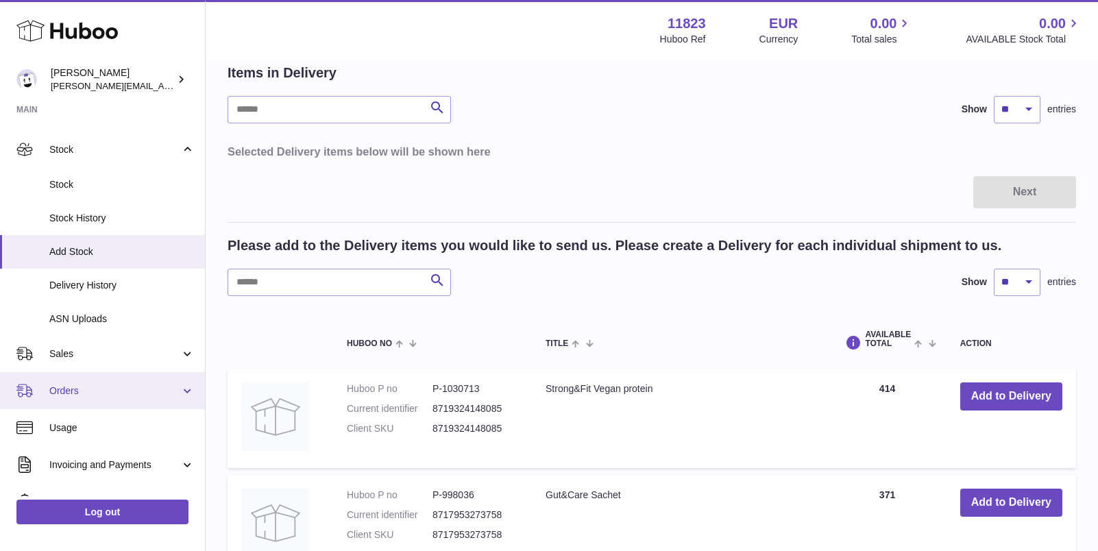
click at [101, 398] on link "Orders" at bounding box center [102, 390] width 205 height 37
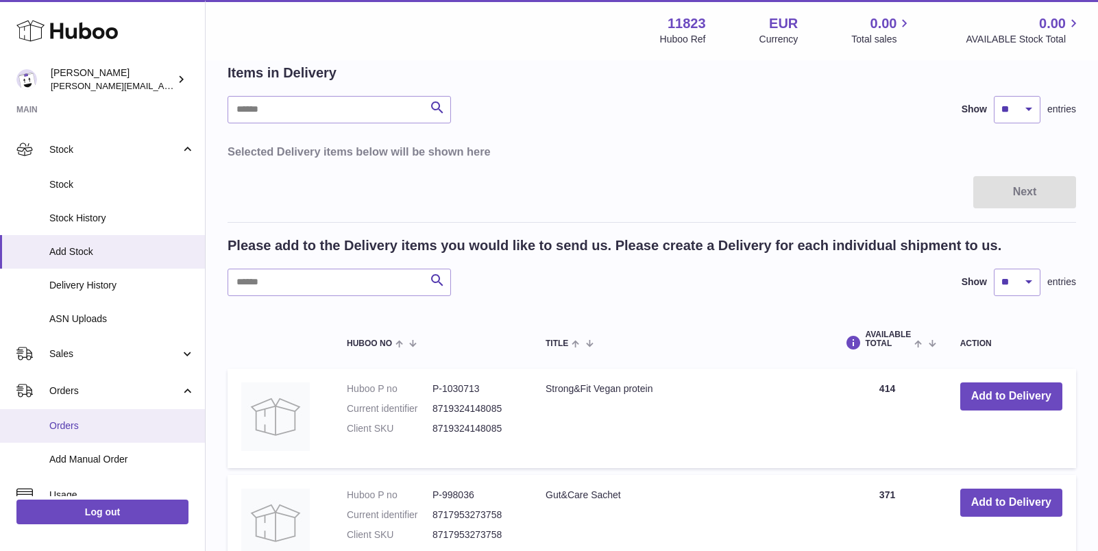
click at [101, 429] on span "Orders" at bounding box center [121, 426] width 145 height 13
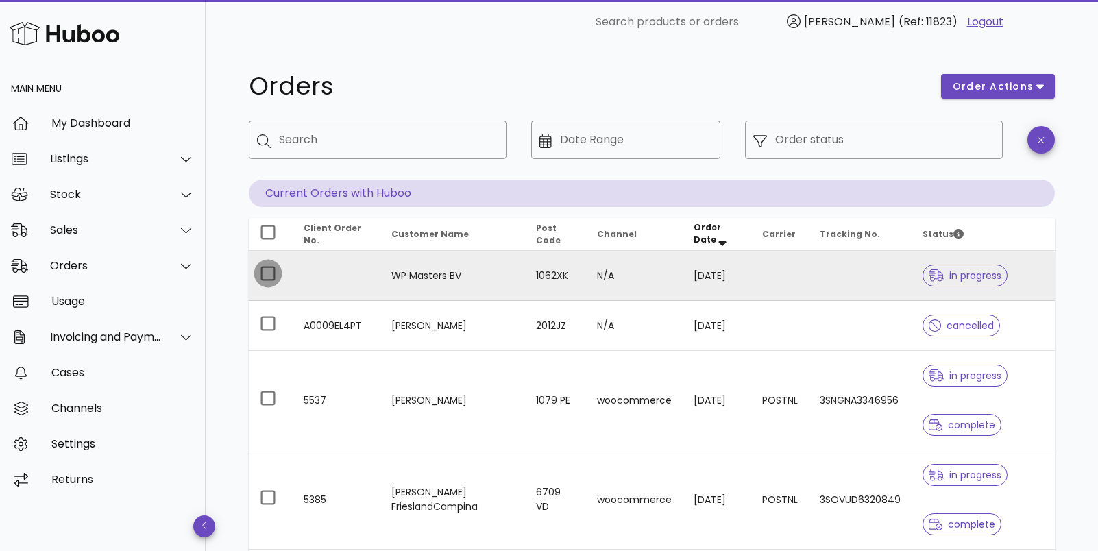
click at [268, 275] on div at bounding box center [267, 273] width 23 height 23
click at [998, 91] on span "order actions" at bounding box center [993, 87] width 82 height 14
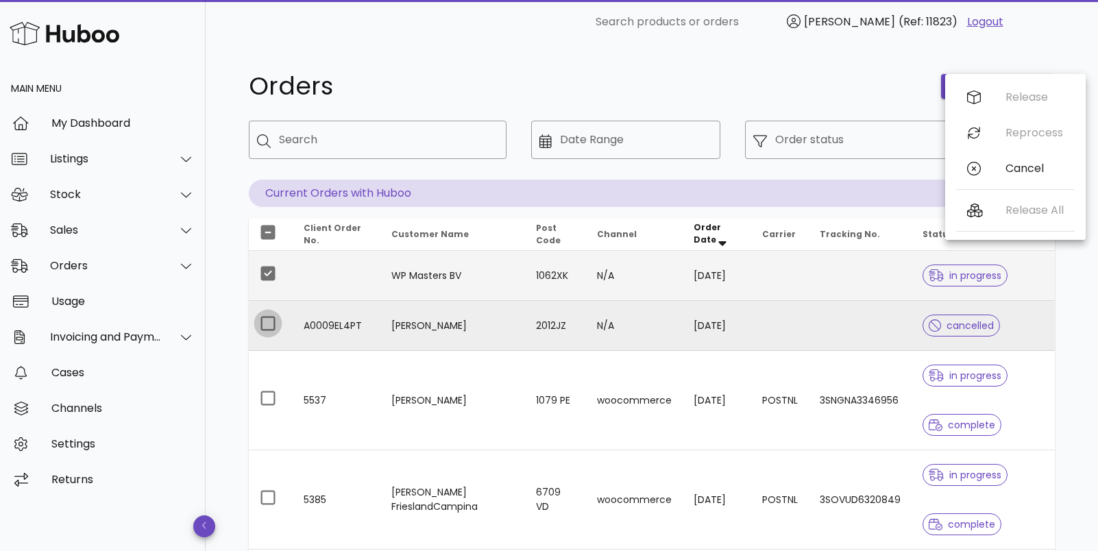
click at [274, 320] on div at bounding box center [267, 323] width 23 height 23
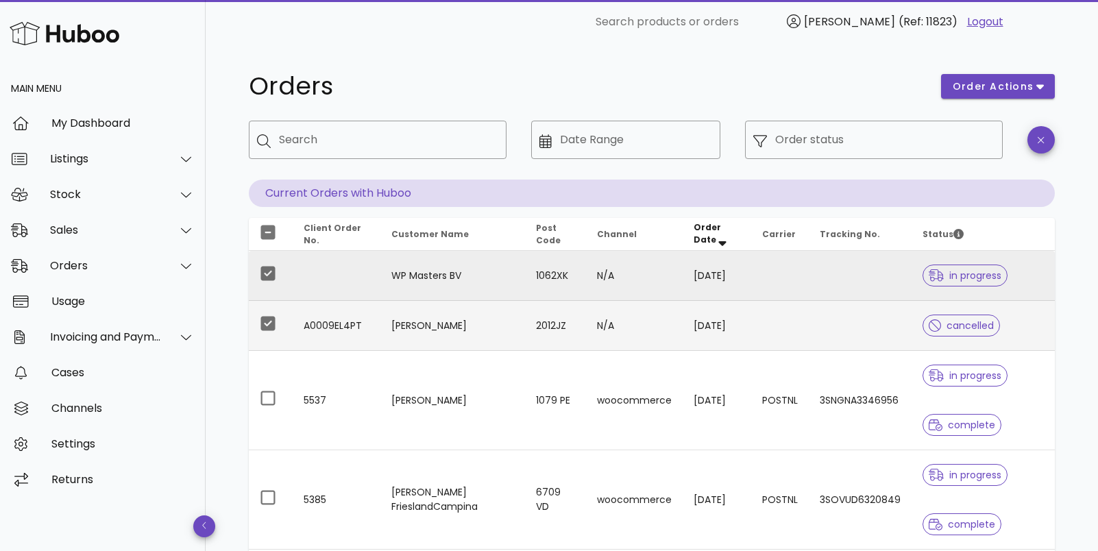
click at [272, 289] on td at bounding box center [271, 276] width 44 height 50
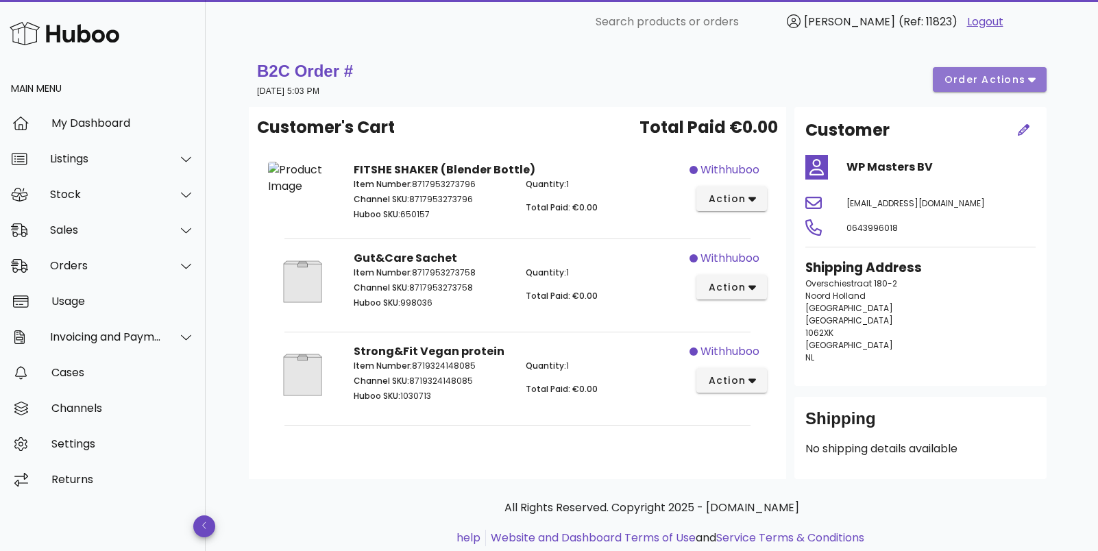
click at [970, 90] on button "order actions" at bounding box center [990, 79] width 114 height 25
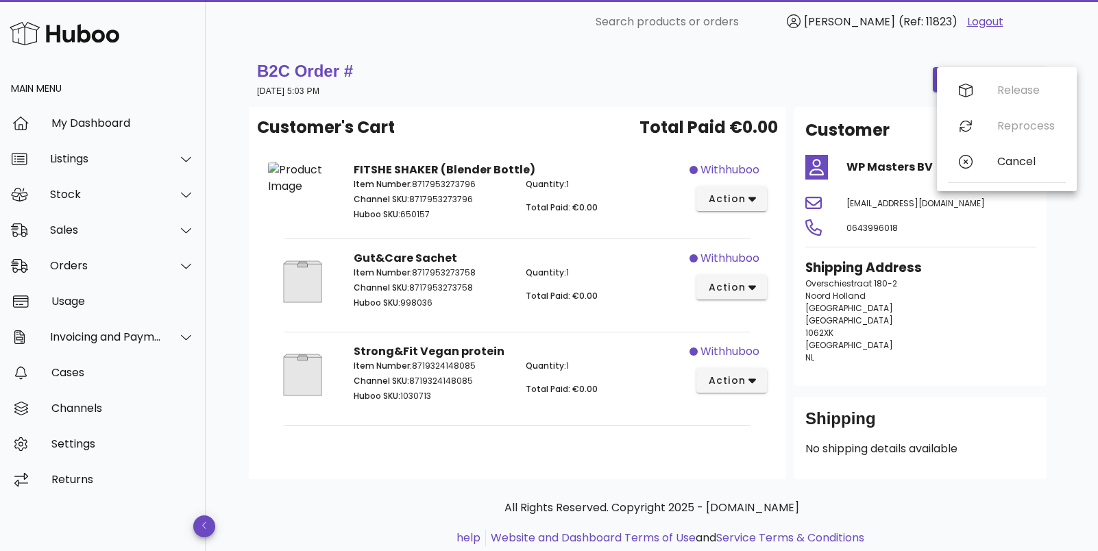
click at [977, 129] on div "Release Reprocess Cancel" at bounding box center [1007, 129] width 118 height 113
click at [977, 129] on div "Customer" at bounding box center [900, 130] width 206 height 41
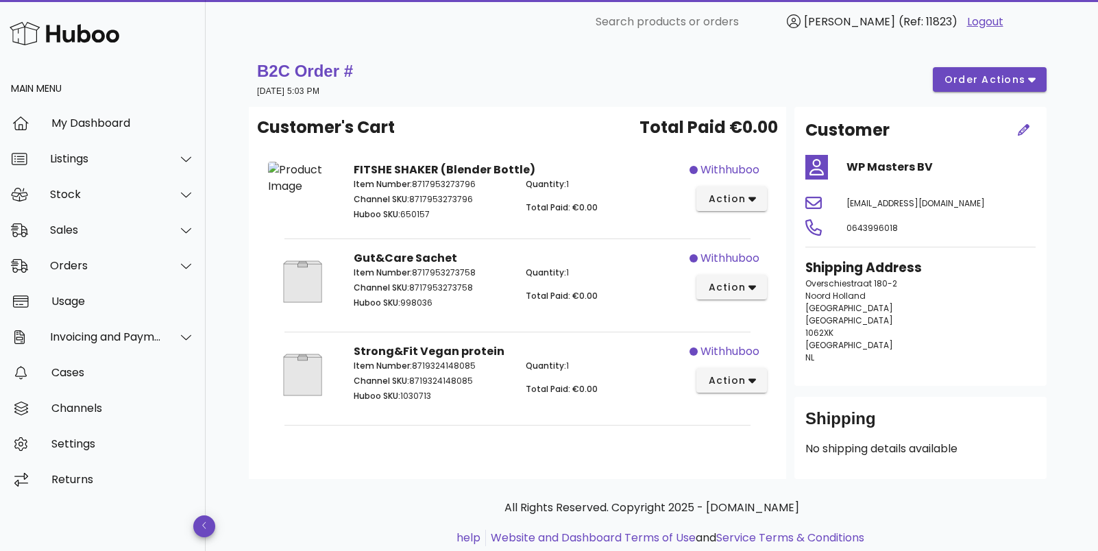
click at [732, 104] on div "B2C Order # [DATE] 5:03 PM order actions" at bounding box center [652, 79] width 806 height 55
click at [717, 195] on span "action" at bounding box center [727, 199] width 38 height 14
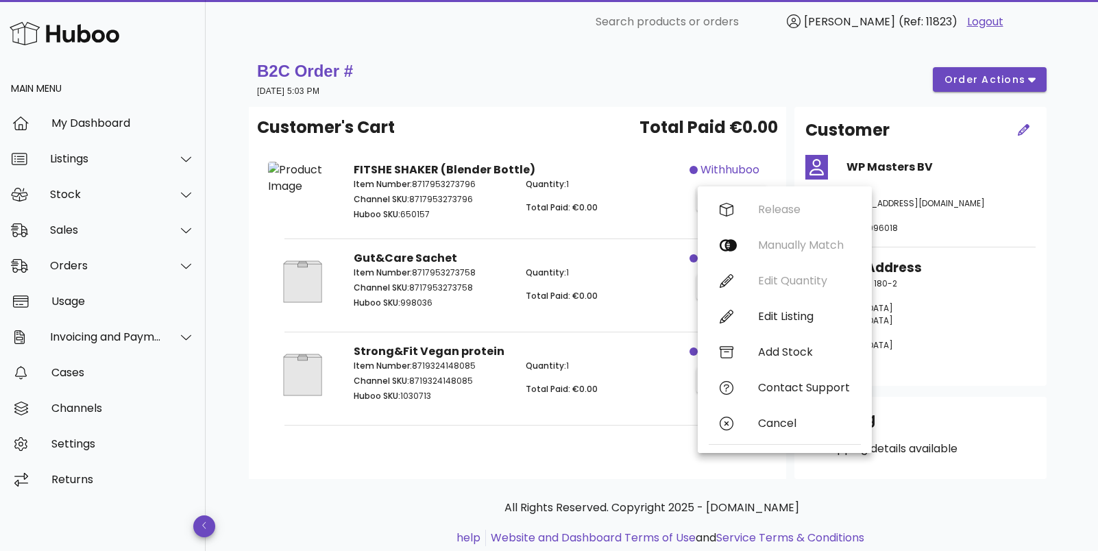
click at [649, 199] on div "Quantity: 1 Total Paid: €0.00" at bounding box center [604, 201] width 172 height 63
